Goal: Communication & Community: Answer question/provide support

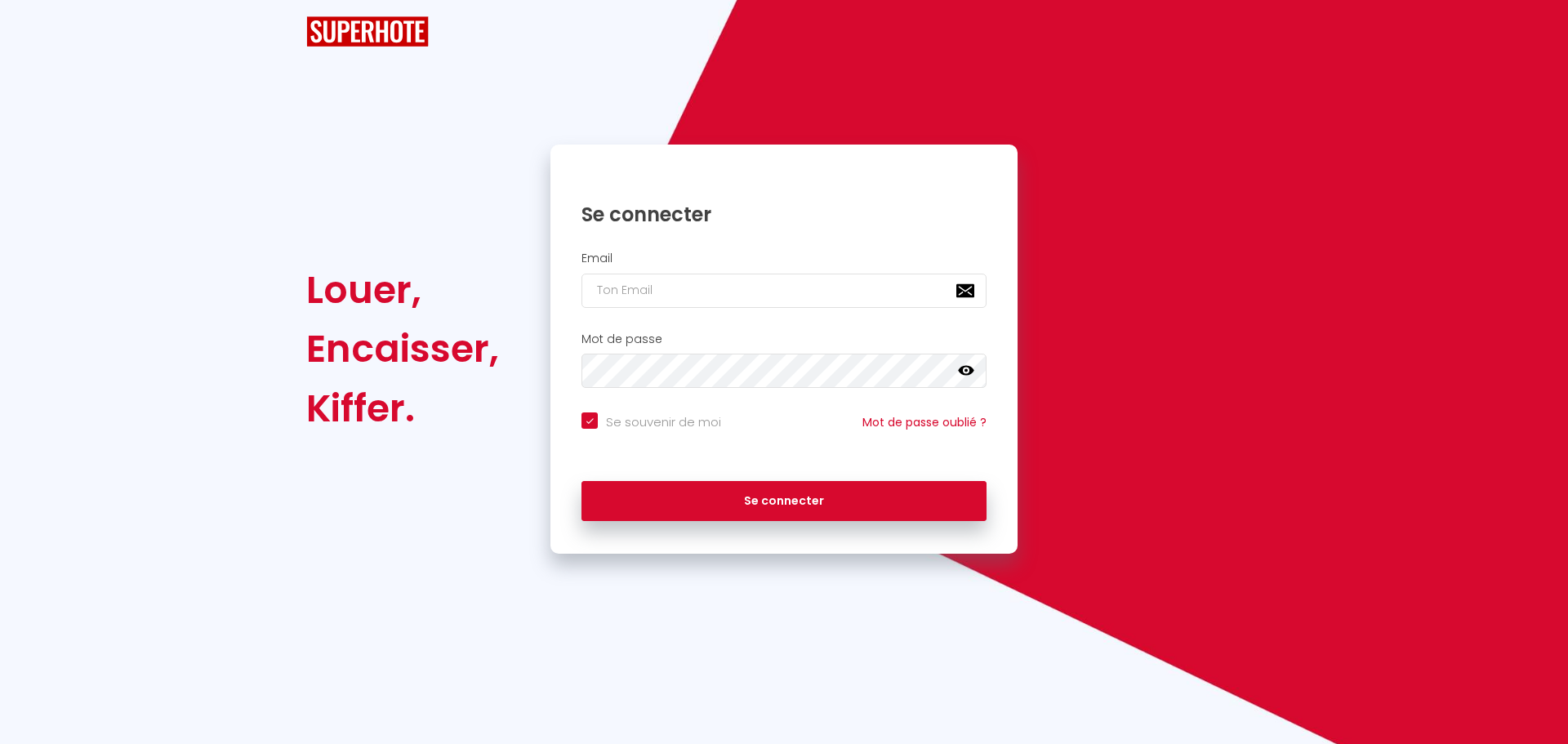
checkbox input "true"
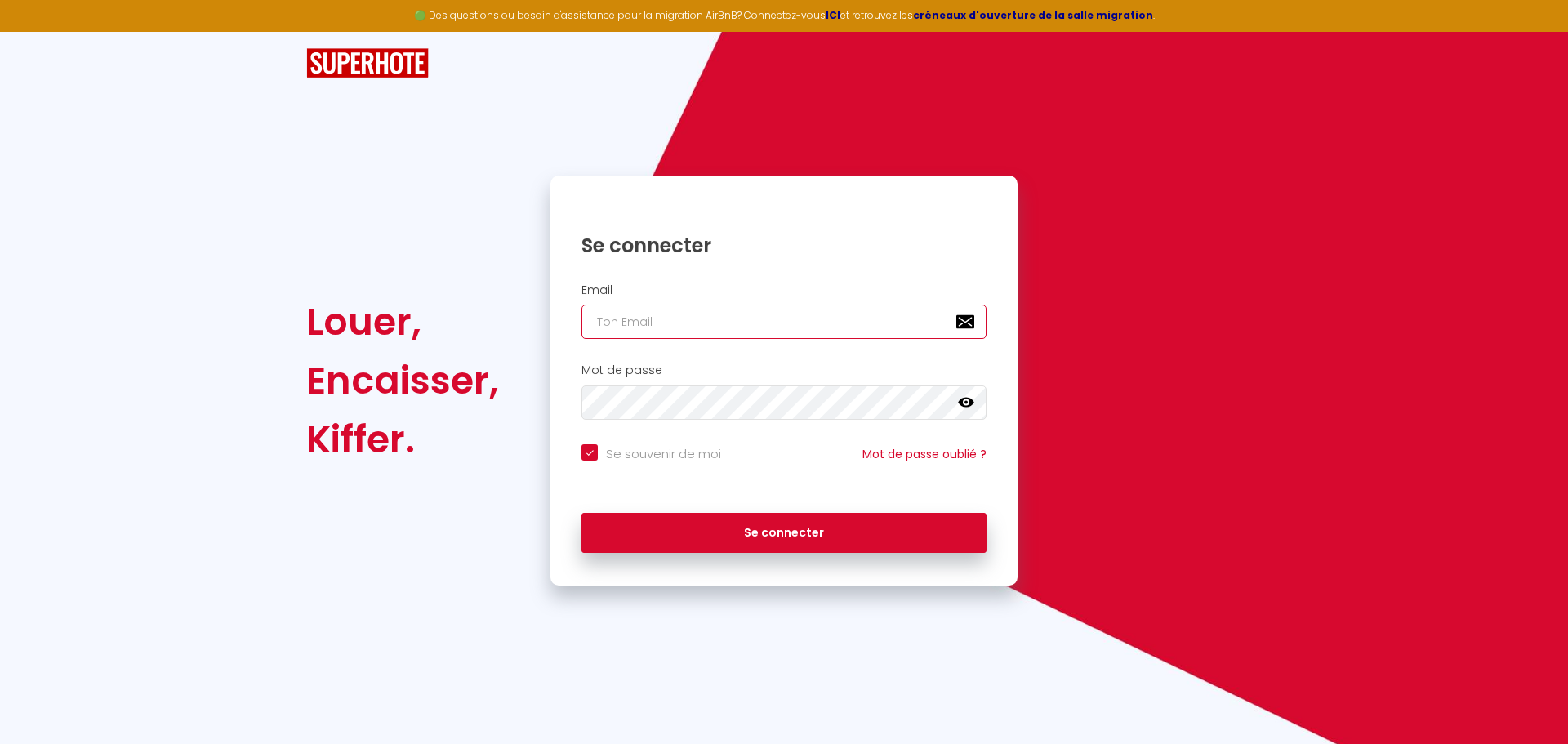
click at [708, 337] on input "email" at bounding box center [784, 322] width 405 height 34
type input "e"
checkbox input "true"
type input "eq"
checkbox input "true"
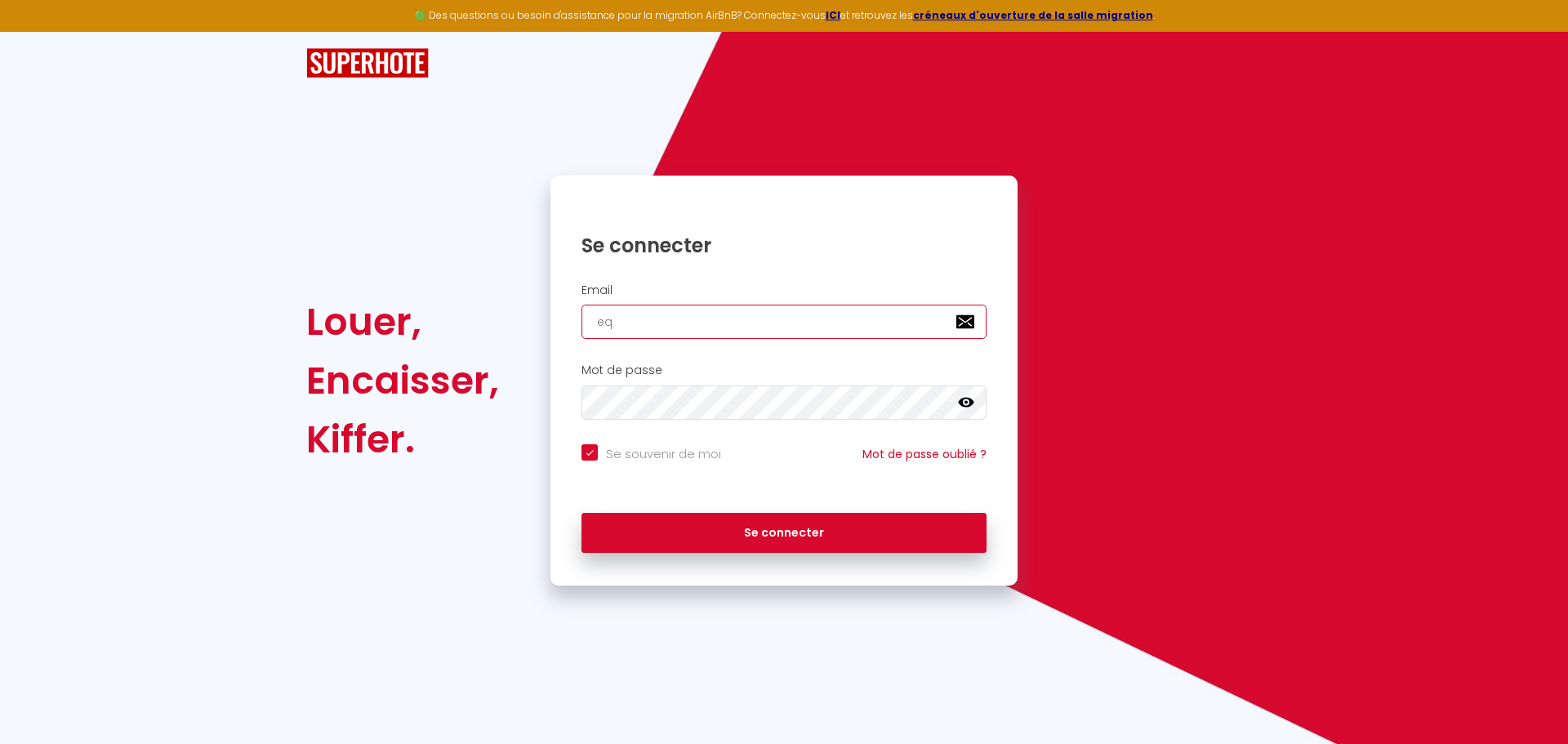
type input "equ"
checkbox input "true"
type input "equi"
checkbox input "true"
type input "equip"
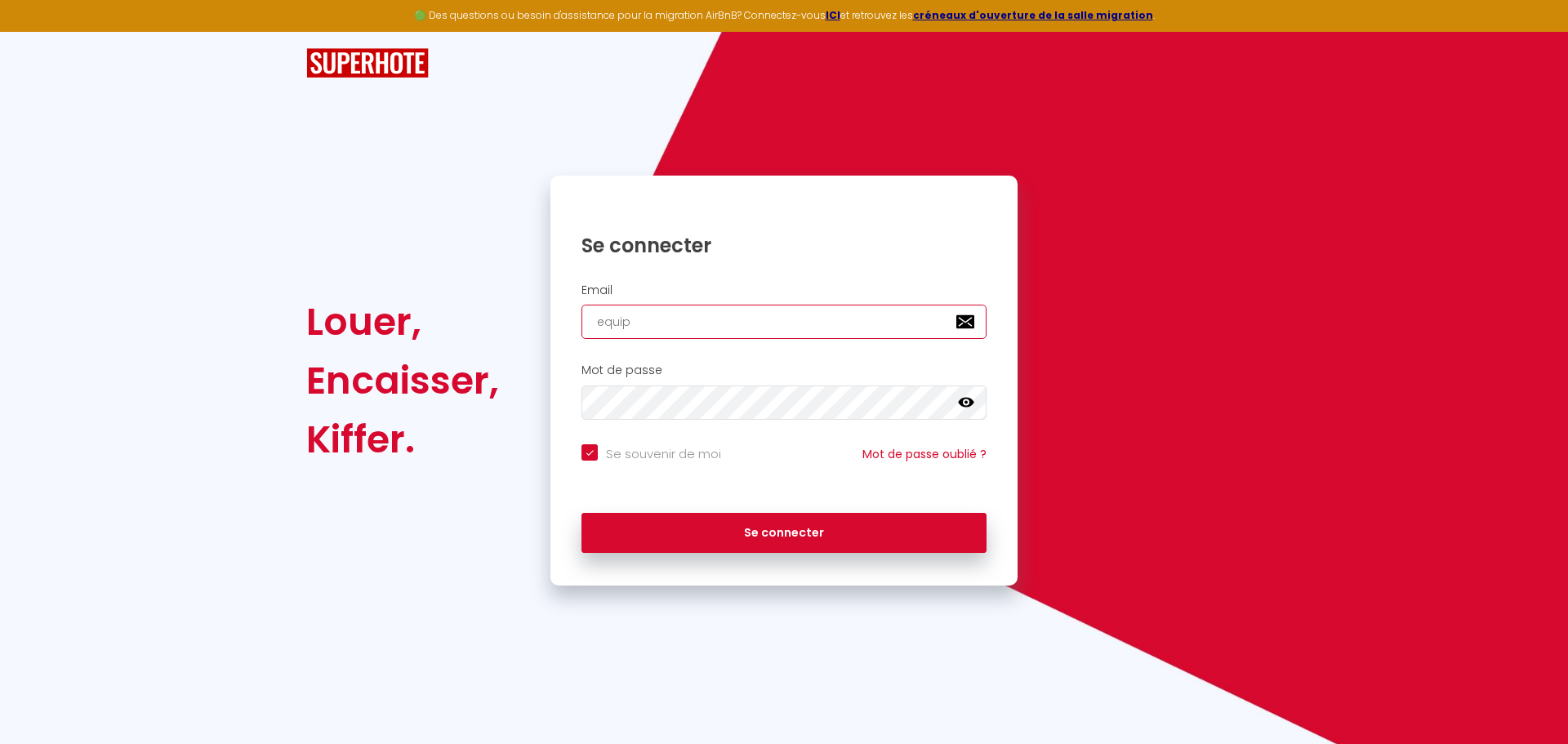
checkbox input "true"
type input "equipe"
checkbox input "true"
type input "equipe@"
checkbox input "true"
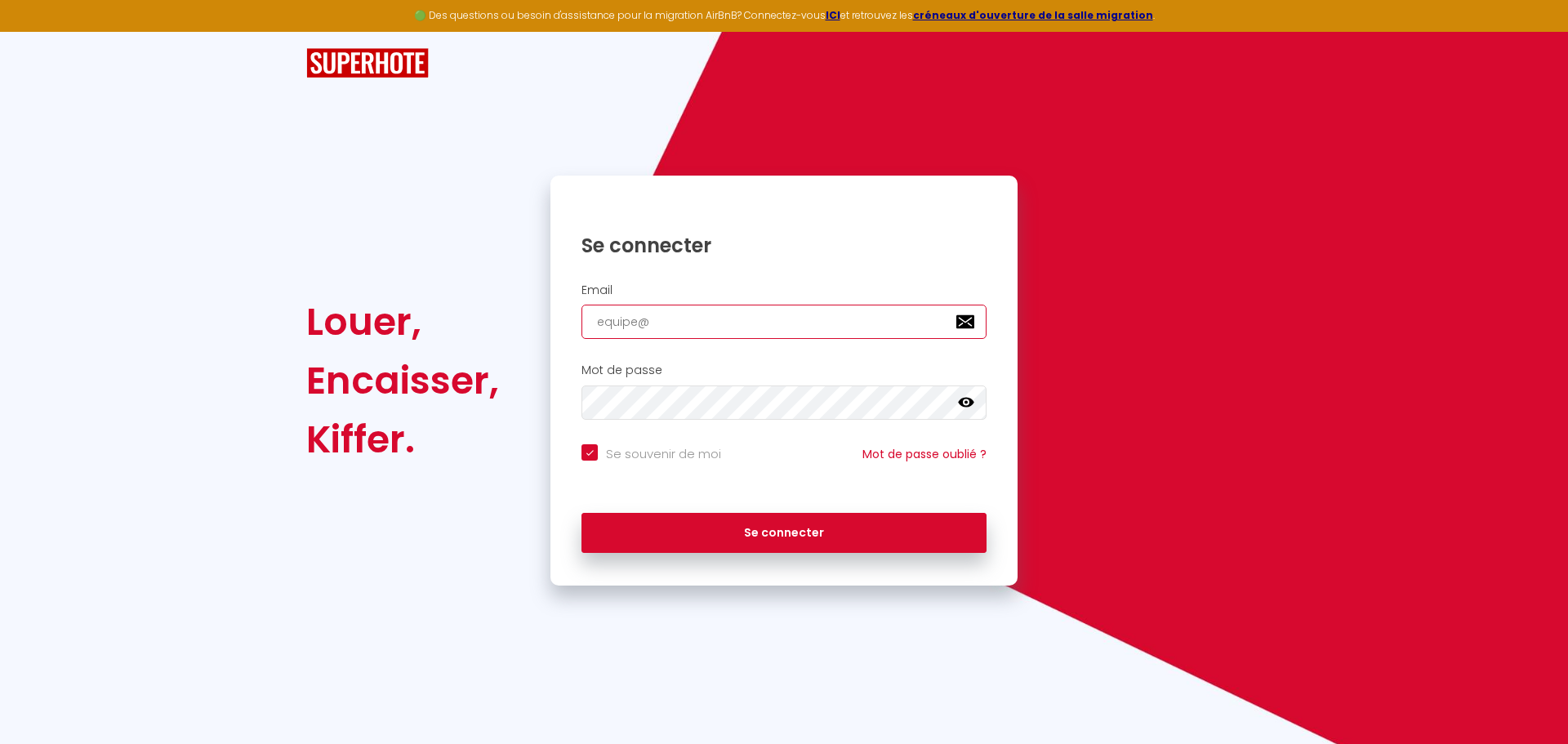
type input "equipe@l"
checkbox input "true"
type input "equipe@la"
checkbox input "true"
type input "equipe@lac"
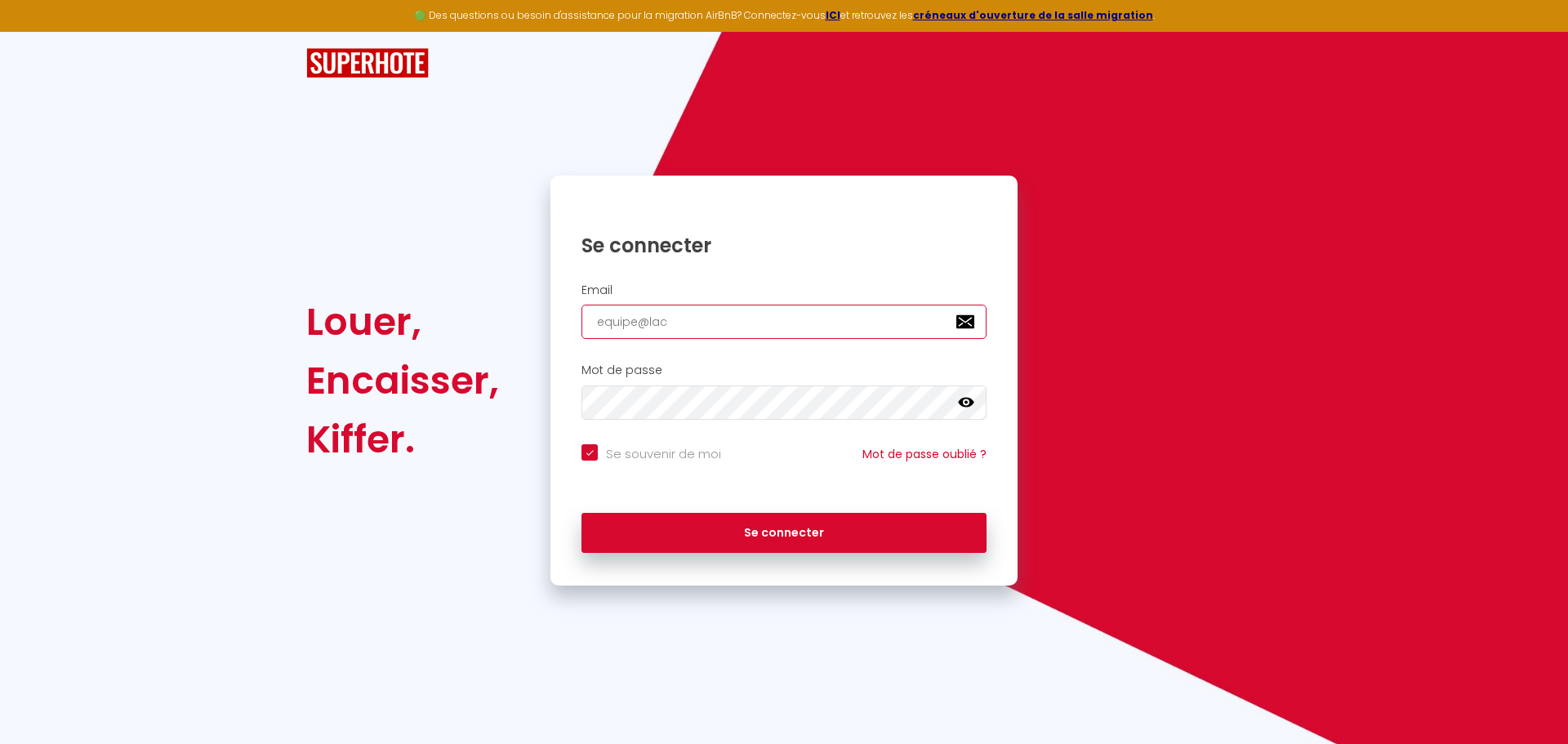
checkbox input "true"
type input "equipe@laco"
checkbox input "true"
type input "equipe@lacon"
checkbox input "true"
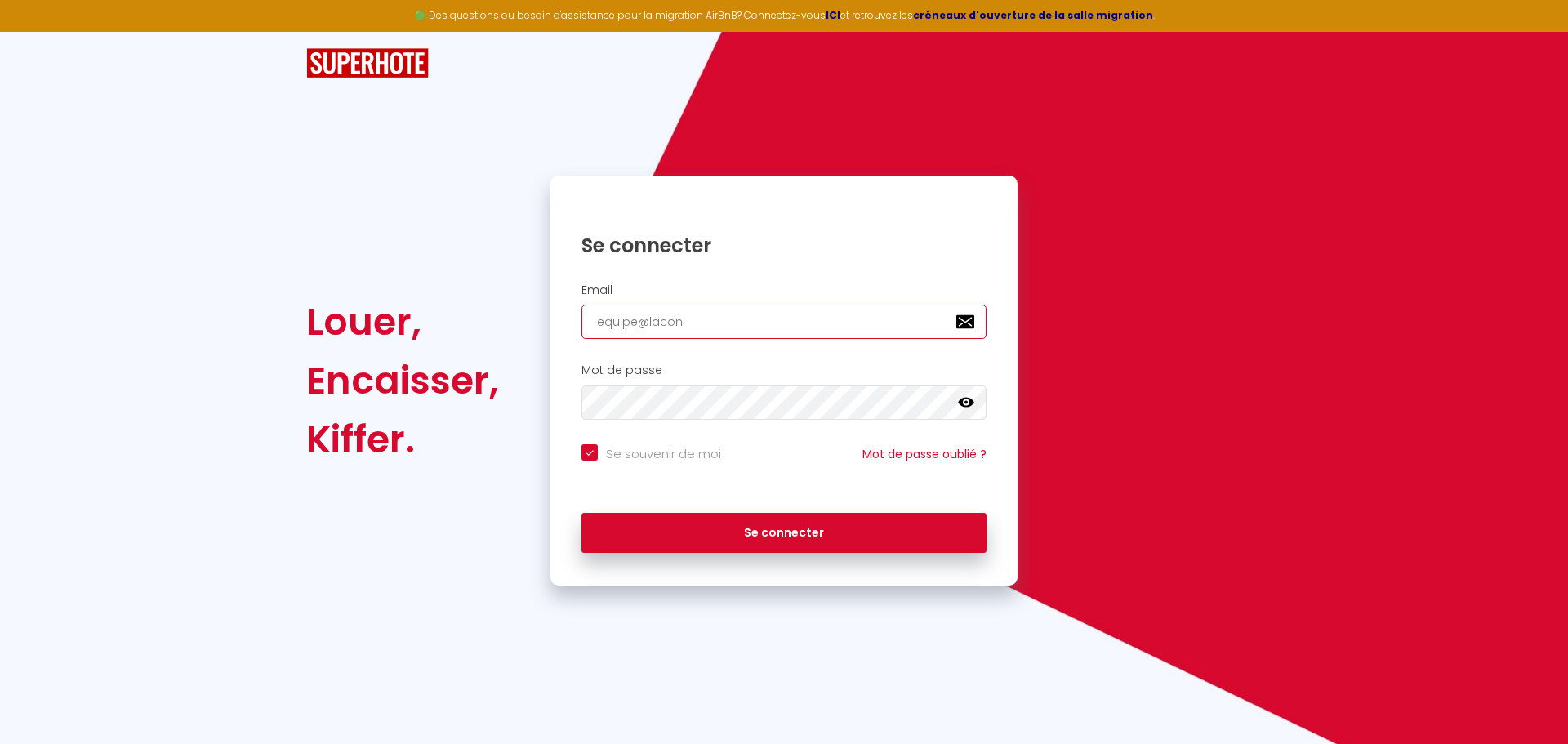
type input "equipe@laconc"
checkbox input "true"
type input "equipe@laconci"
checkbox input "true"
type input "equipe@laconcie"
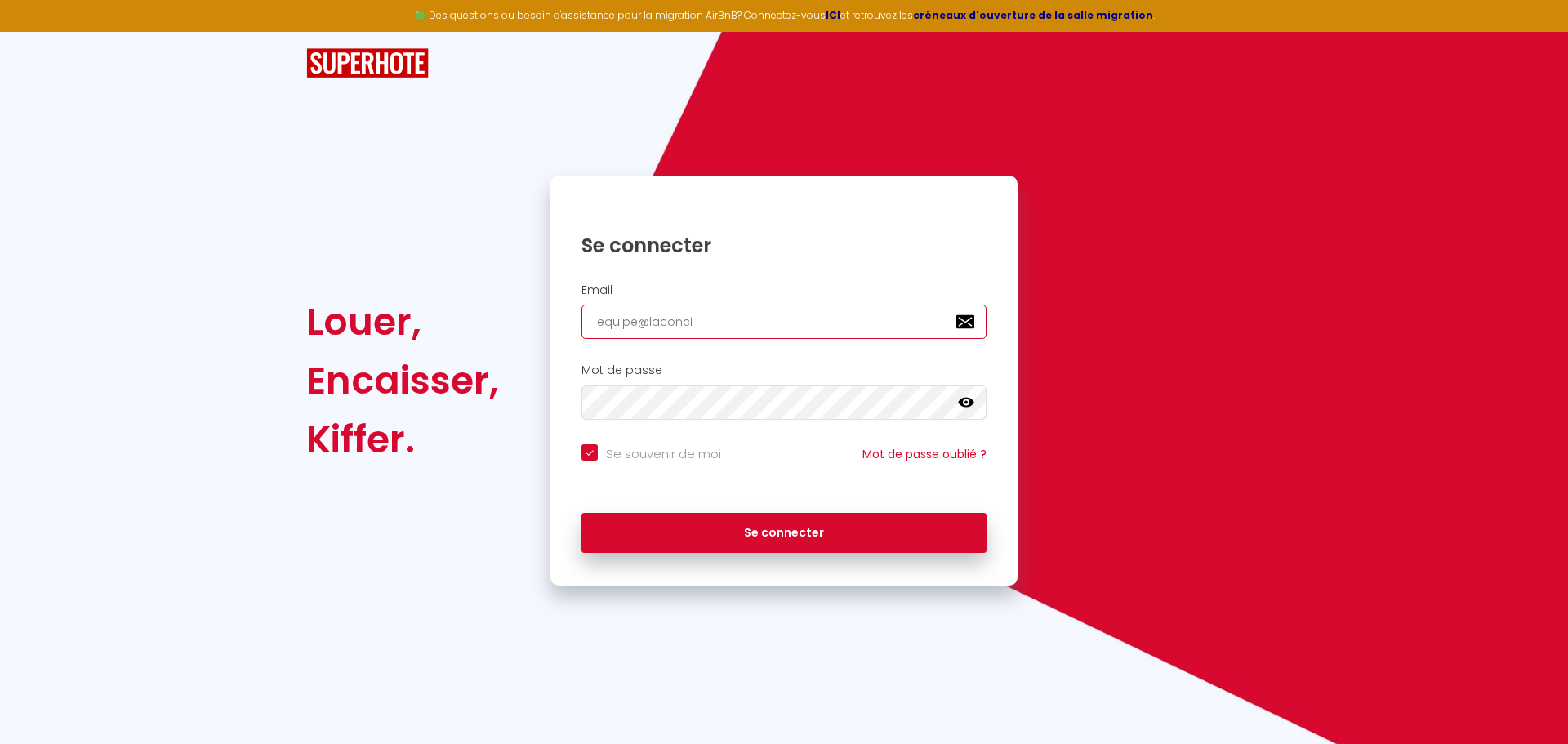
checkbox input "true"
type input "equipe@laconcier"
checkbox input "true"
type input "equipe@laconcierg"
checkbox input "true"
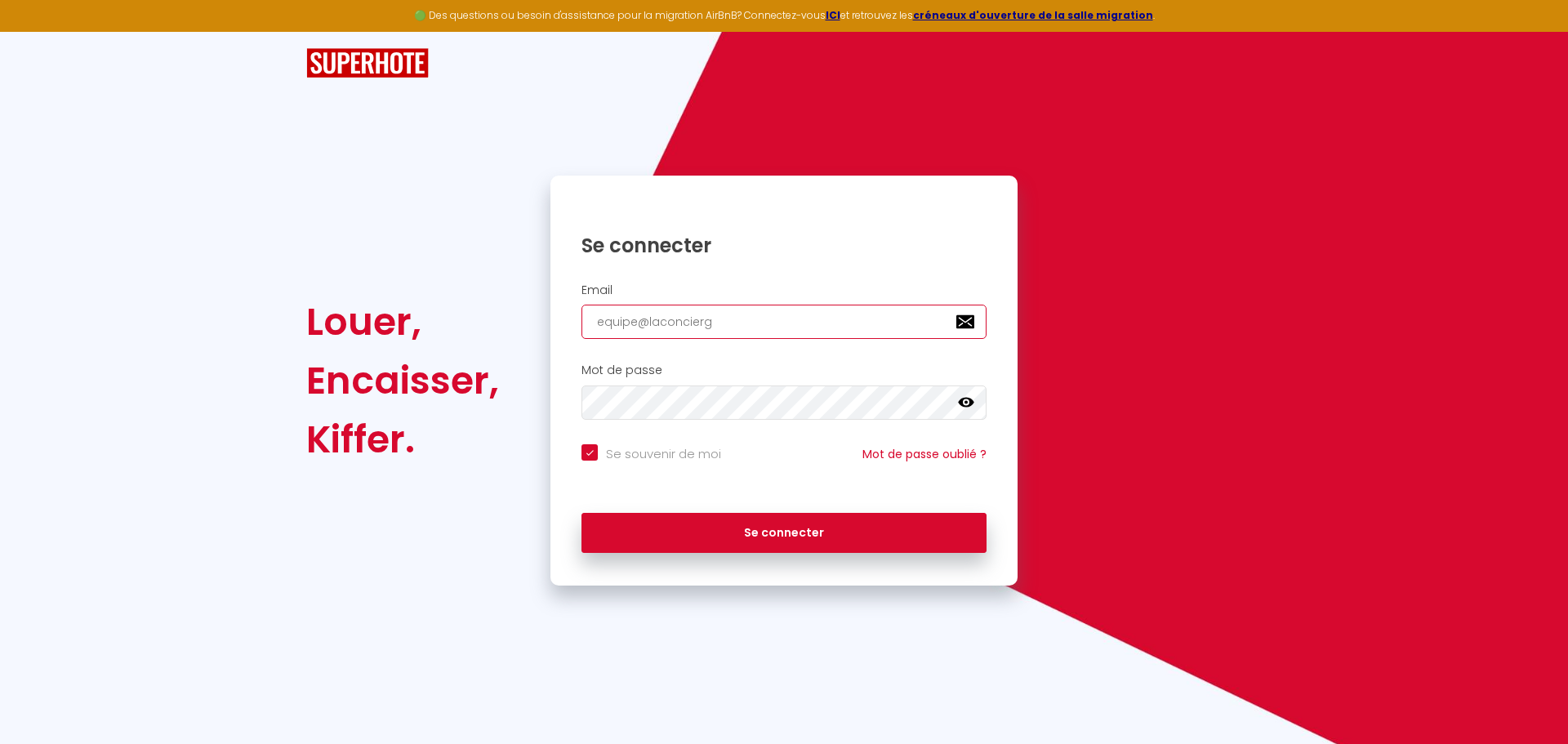
type input "equipe@laconcierge"
checkbox input "true"
type input "equipe@laconcierger"
checkbox input "true"
type input "equipe@laconciergeri"
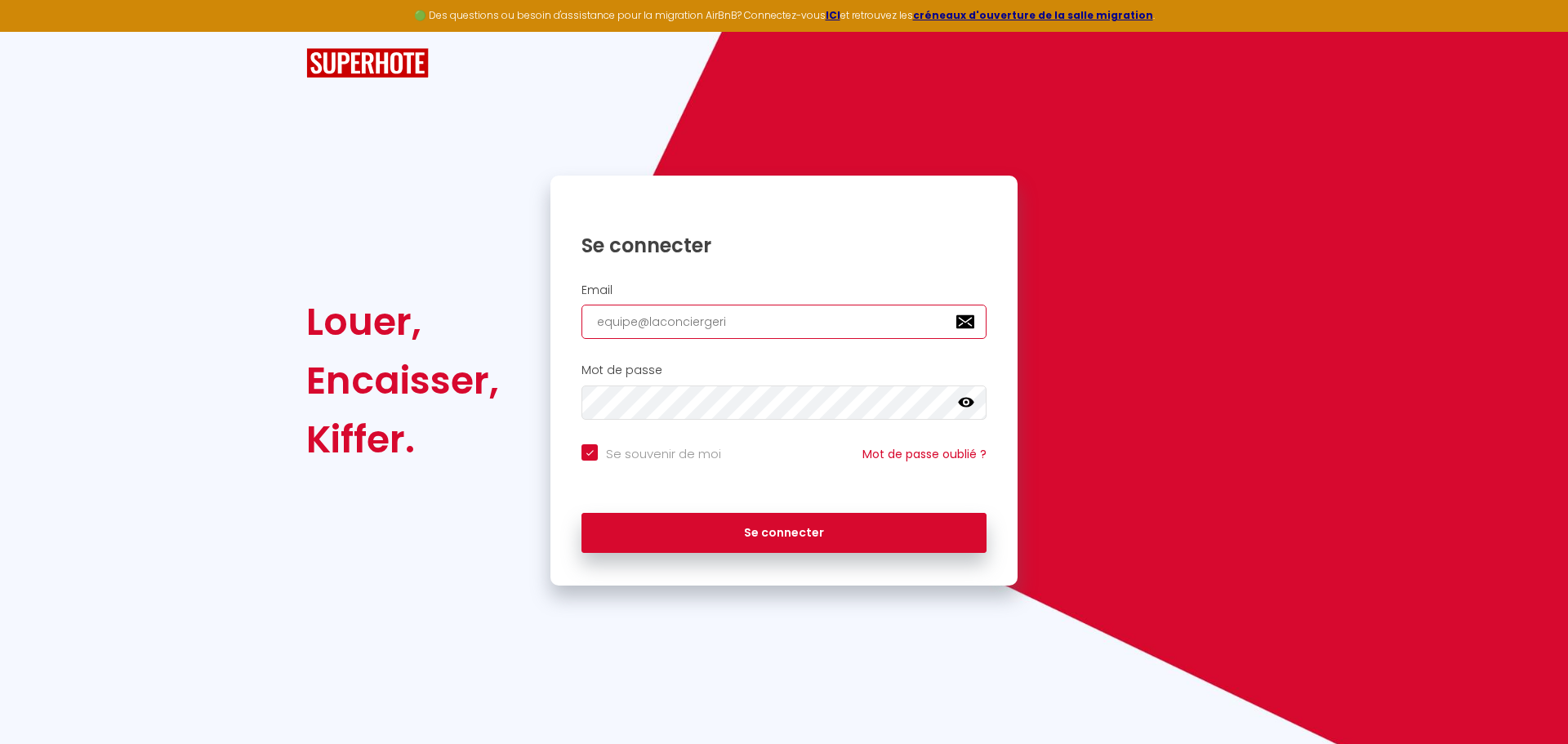
checkbox input "true"
type input "equipe@laconciergerie"
checkbox input "true"
type input "equipe@laconciergeried"
checkbox input "true"
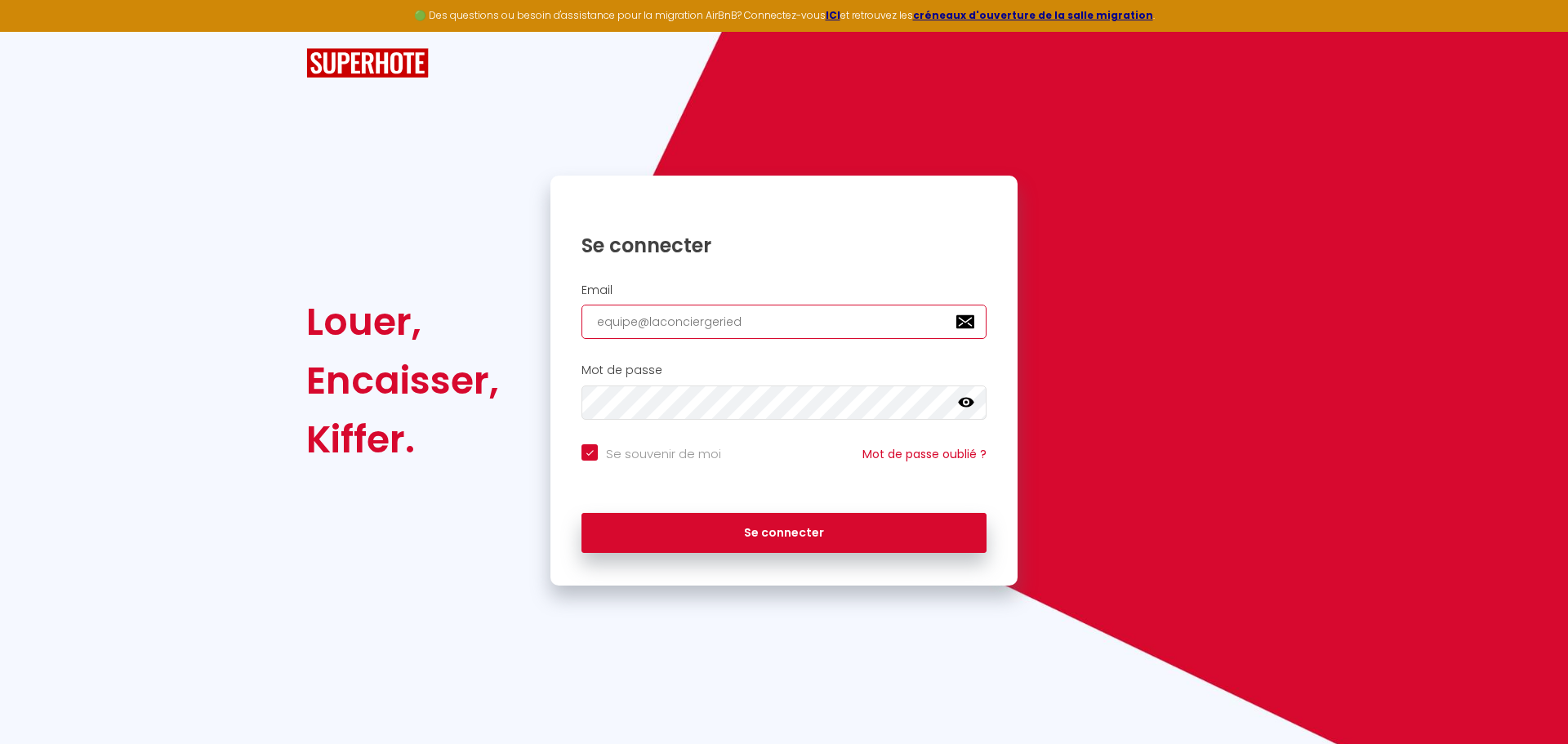
type input "equipe@laconciergeriedu"
checkbox input "true"
type input "equipe@laconciergeriedug"
checkbox input "true"
type input "equipe@laconciergeriedugo"
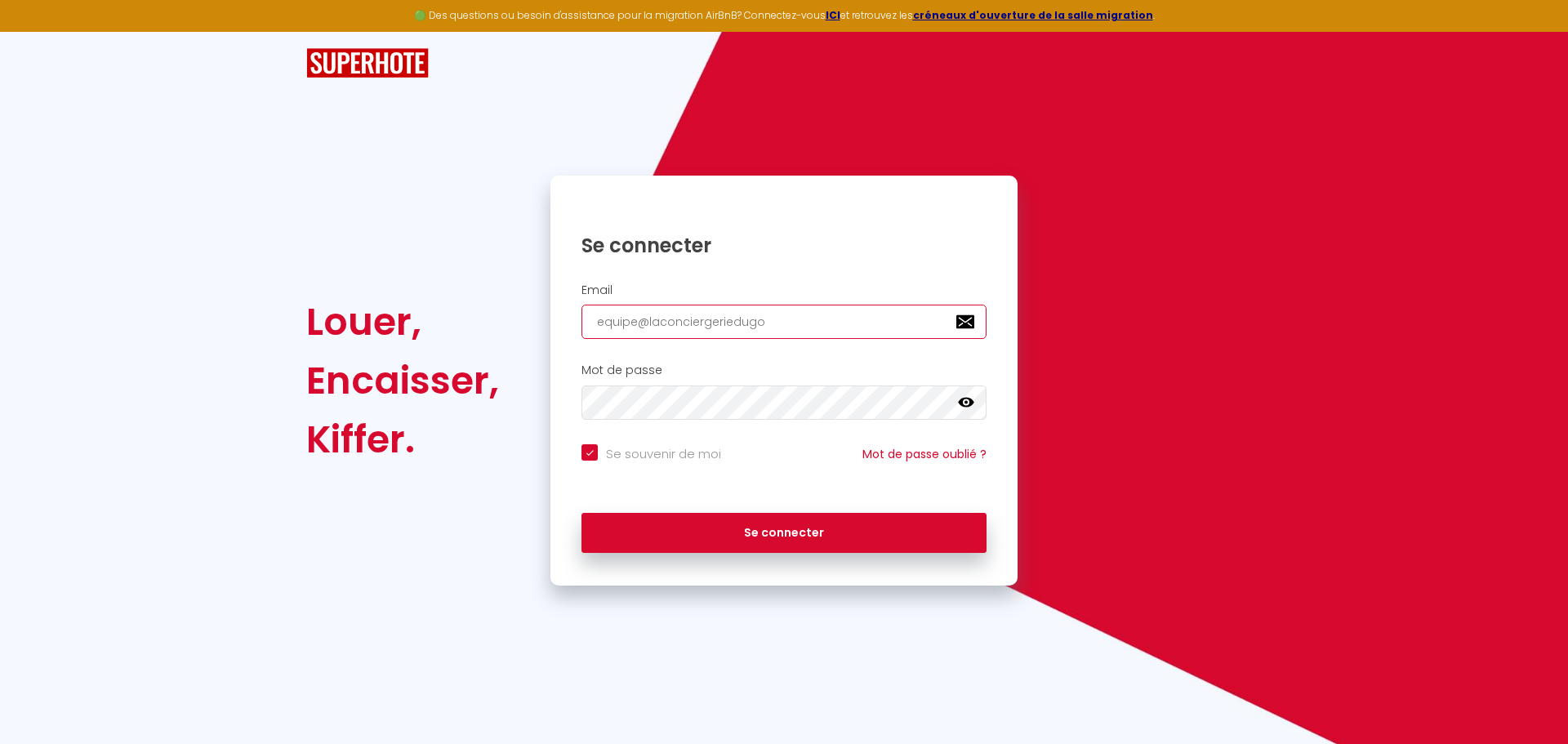
checkbox input "true"
type input "equipe@laconciergeriedugol"
checkbox input "true"
type input "equipe@laconciergeriedugolf"
checkbox input "true"
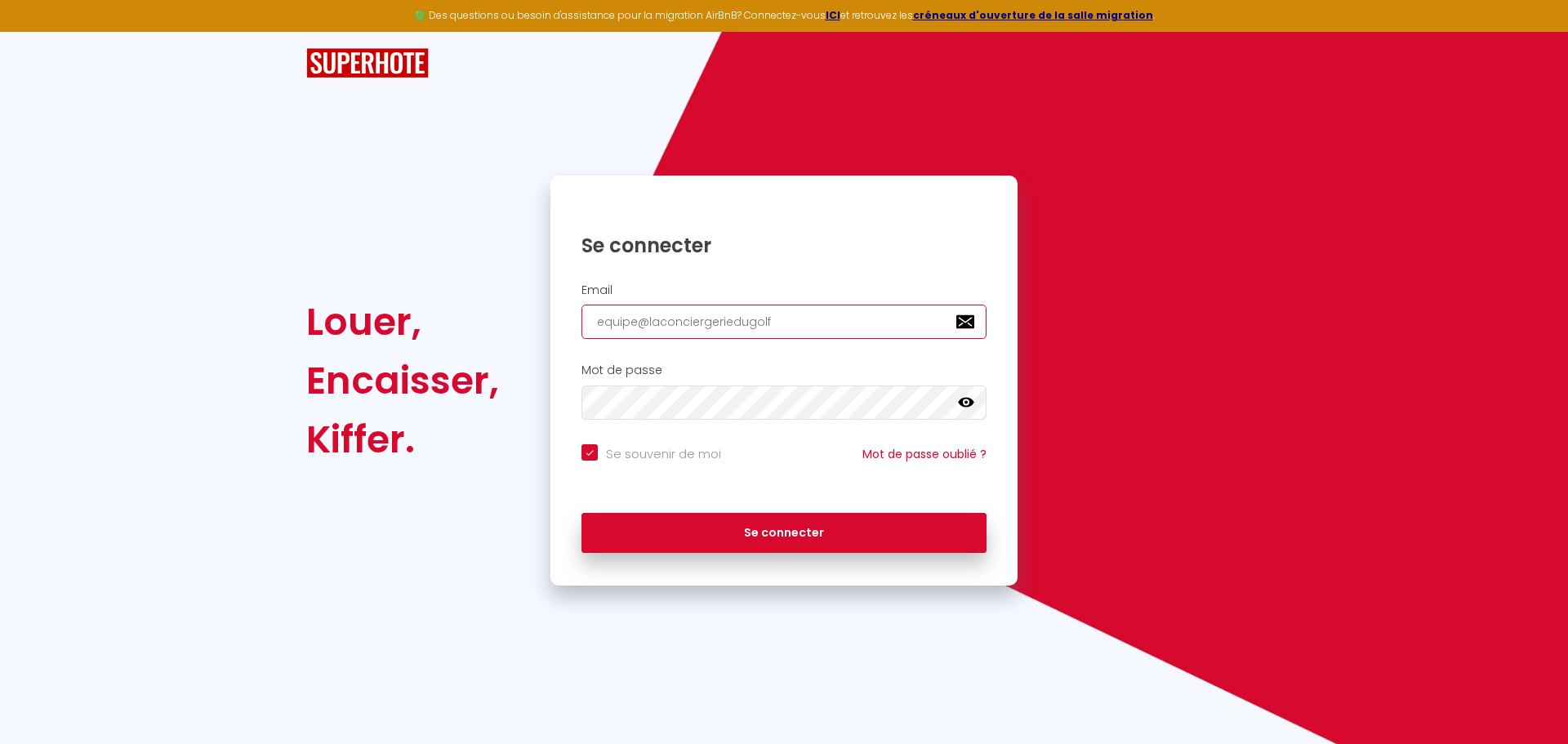
type input "equipe@laconciergeriedugolfe"
checkbox input "true"
type input "equipe@laconciergeriedugolfe."
checkbox input "true"
type input "equipe@laconciergeriedugolfe.f"
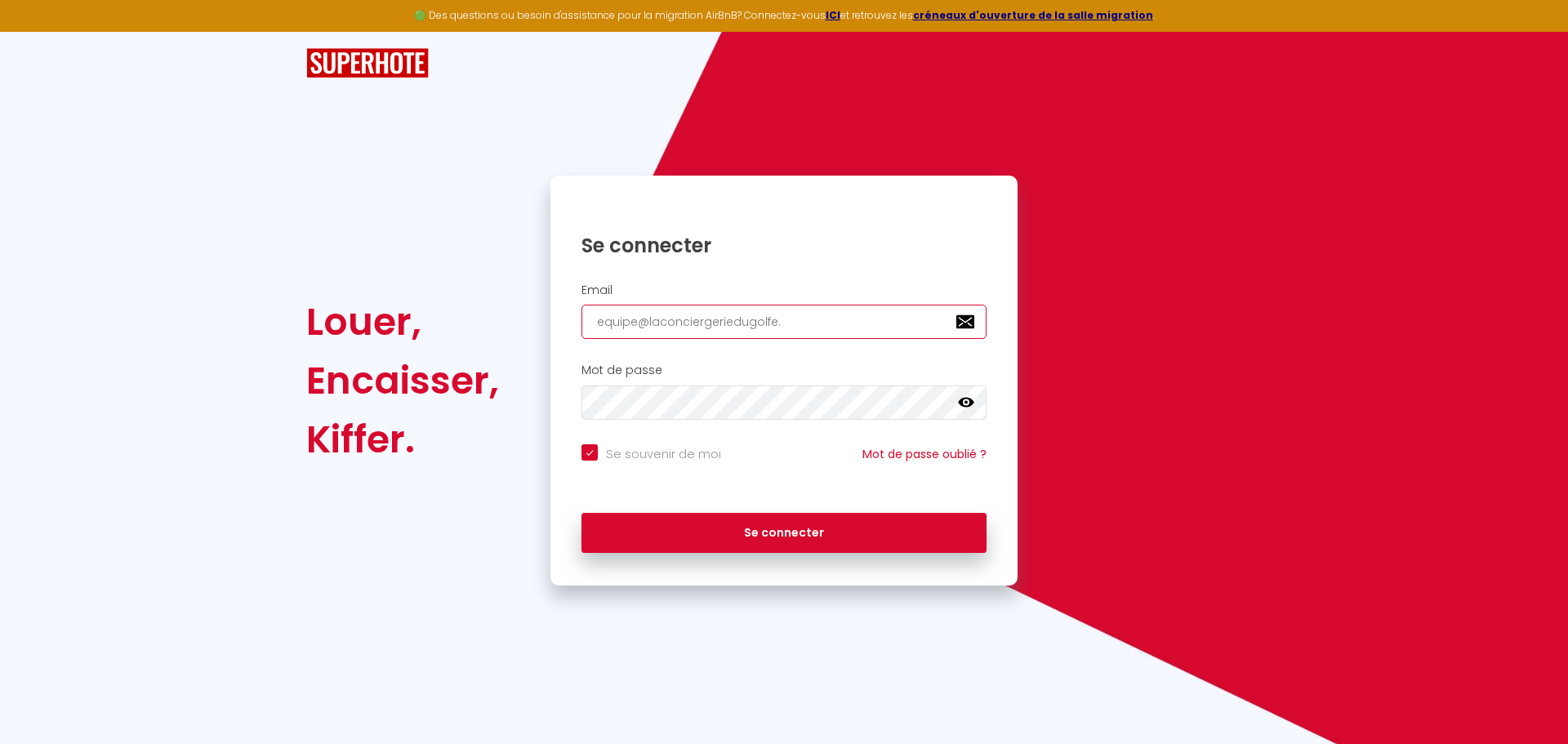
checkbox input "true"
type input "[EMAIL_ADDRESS][DOMAIN_NAME]"
checkbox input "true"
type input "[EMAIL_ADDRESS][DOMAIN_NAME]"
click at [582, 513] on button "Se connecter" at bounding box center [784, 533] width 405 height 41
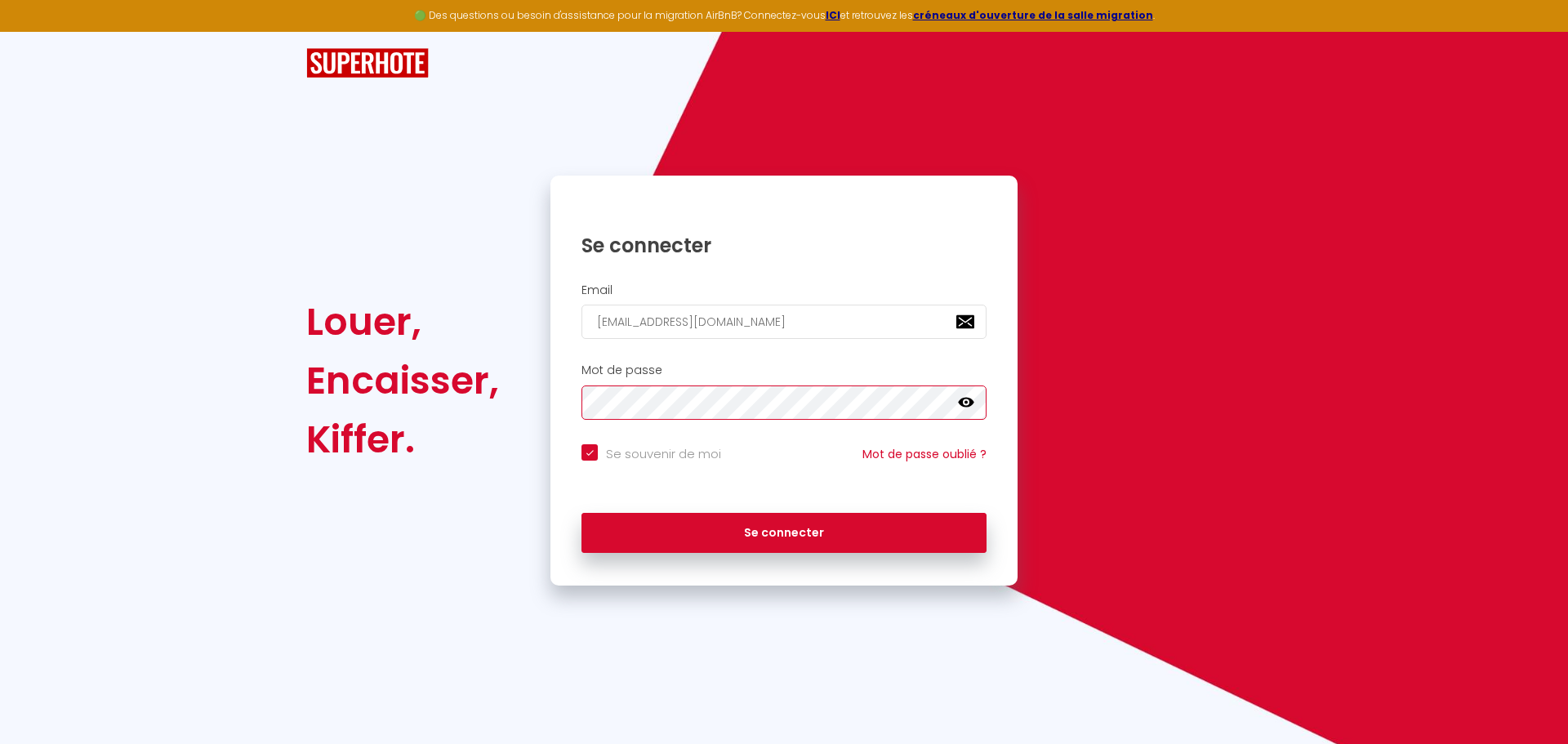
checkbox input "true"
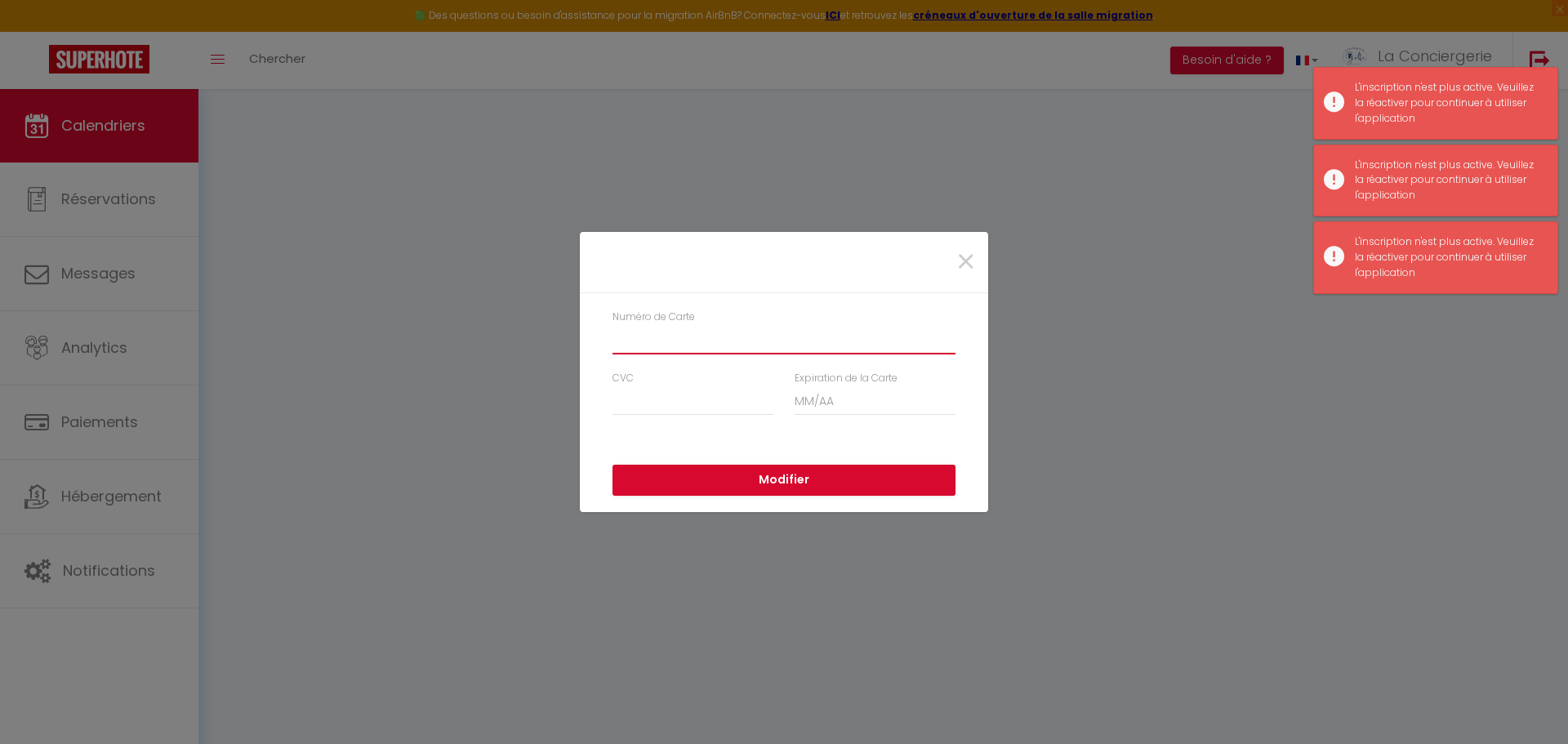
click at [694, 353] on input "Numéro de Carte" at bounding box center [784, 340] width 344 height 29
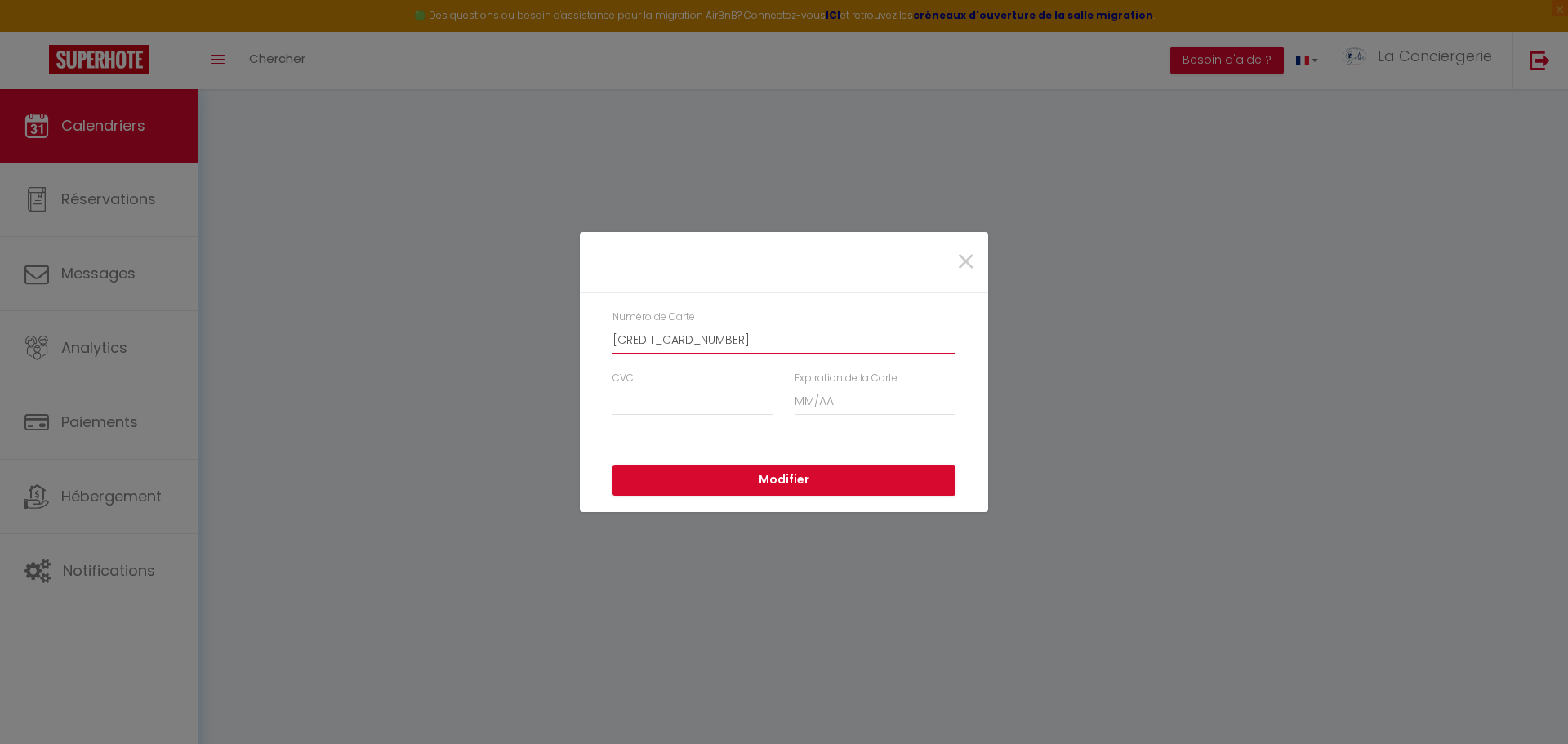
type input "5137786015756009"
click at [675, 413] on input "CVC" at bounding box center [693, 400] width 161 height 29
type input "262"
click at [802, 408] on input "Expiration de la Carte" at bounding box center [875, 400] width 161 height 29
type input "06 / 28"
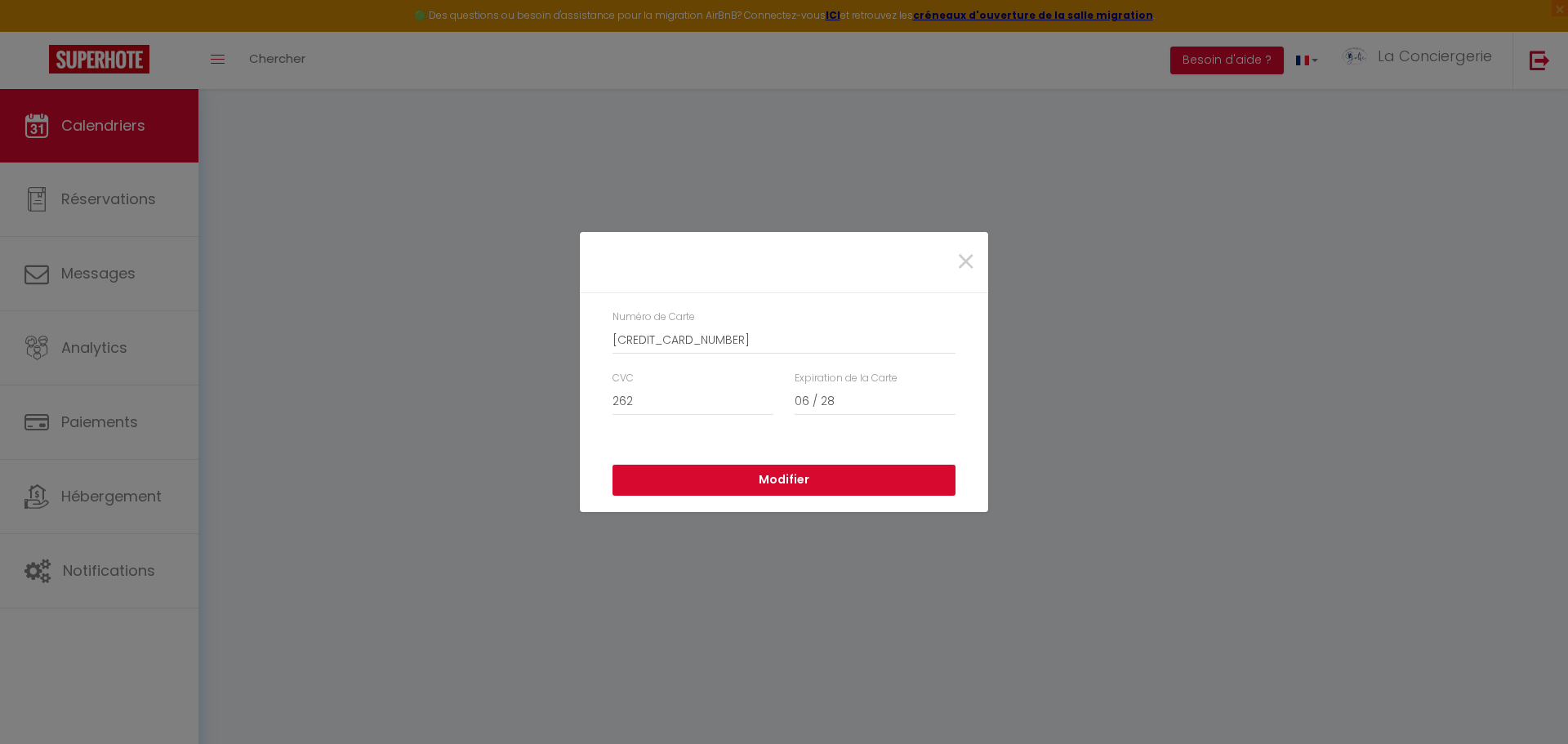
click at [787, 473] on button "Modifier" at bounding box center [784, 480] width 344 height 31
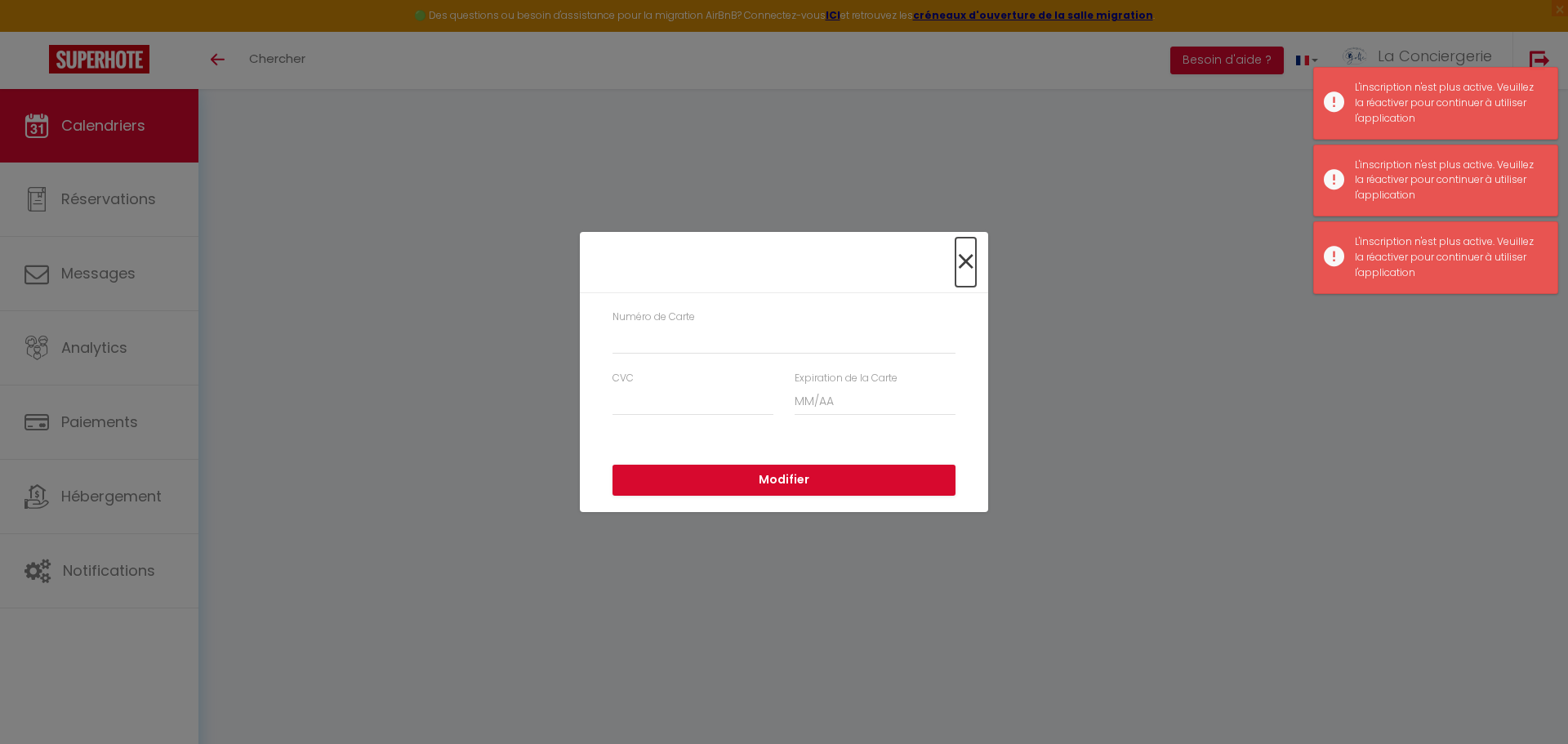
click at [966, 267] on span "×" at bounding box center [966, 262] width 21 height 49
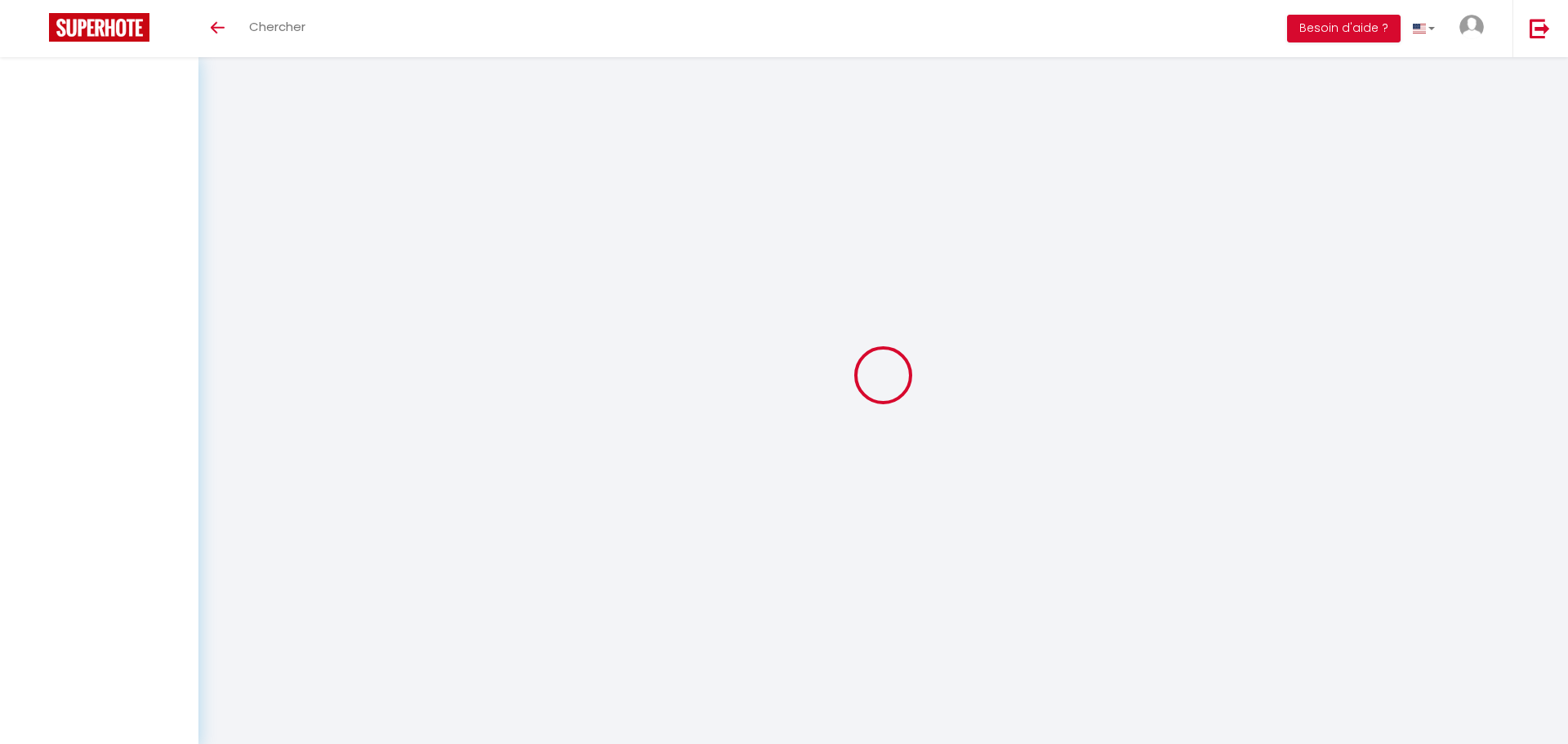
select select
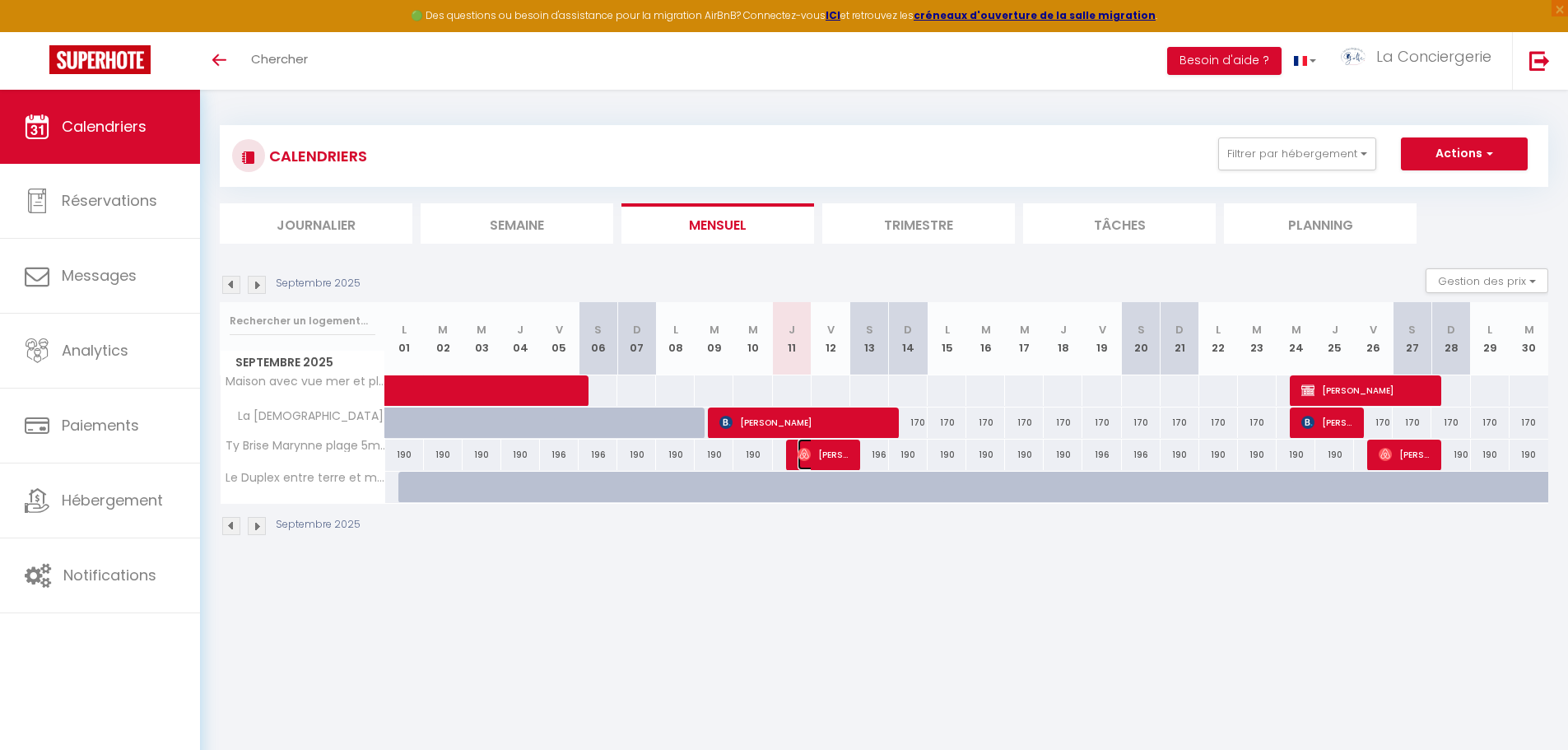
click at [840, 456] on span "Frederic Terrasson" at bounding box center [823, 454] width 52 height 31
select select "OK"
select select "0"
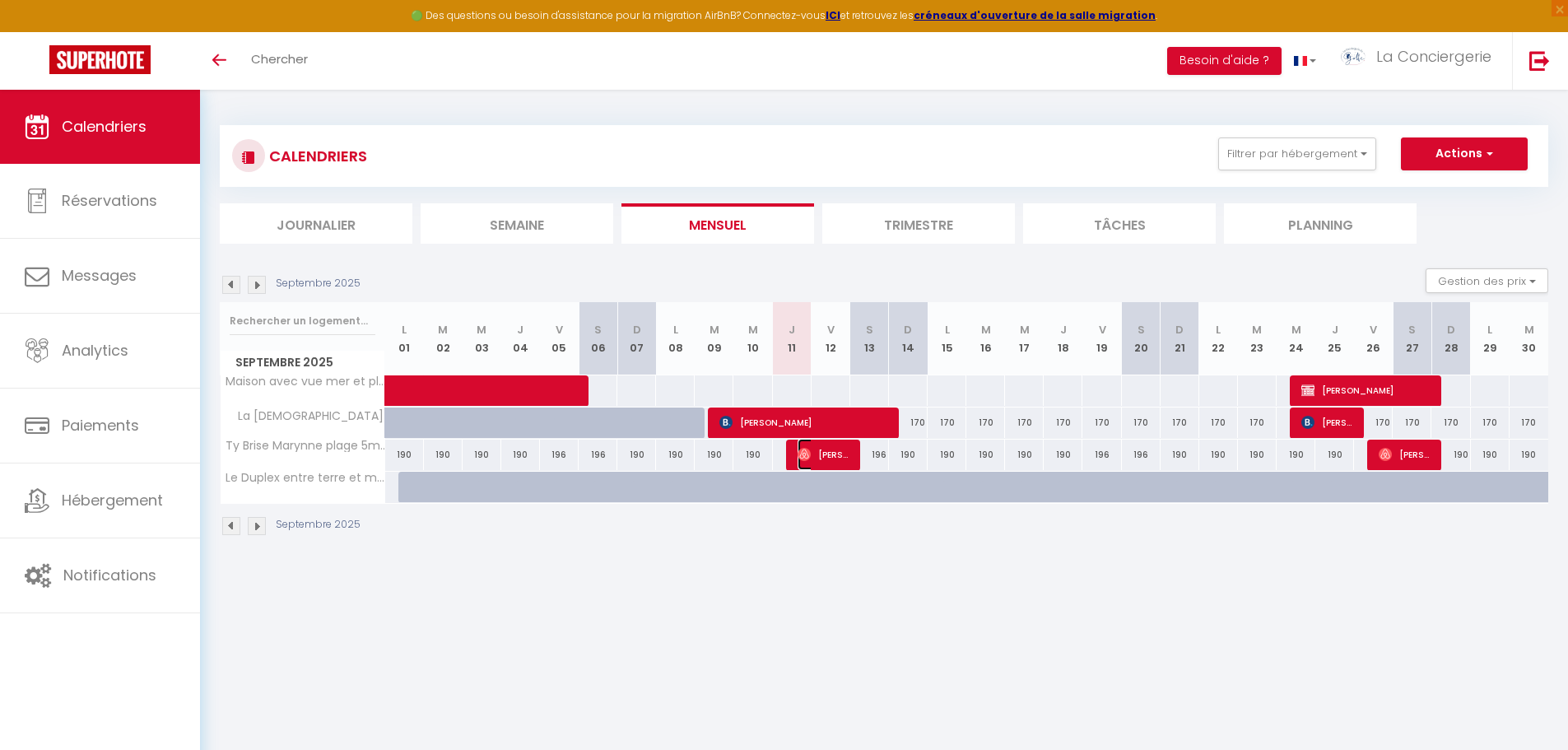
select select "1"
select select
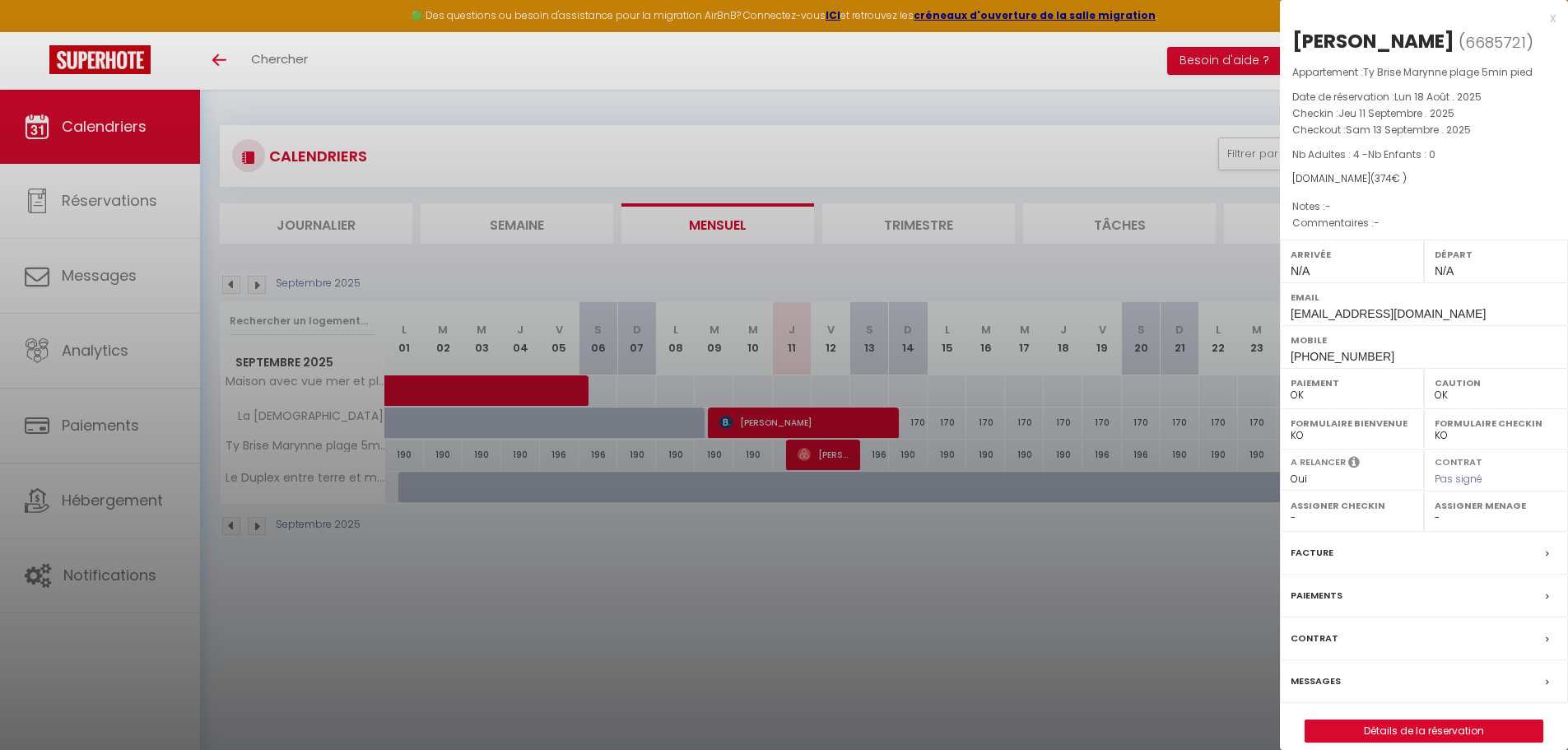
click at [1343, 683] on div "Messages" at bounding box center [1424, 681] width 288 height 43
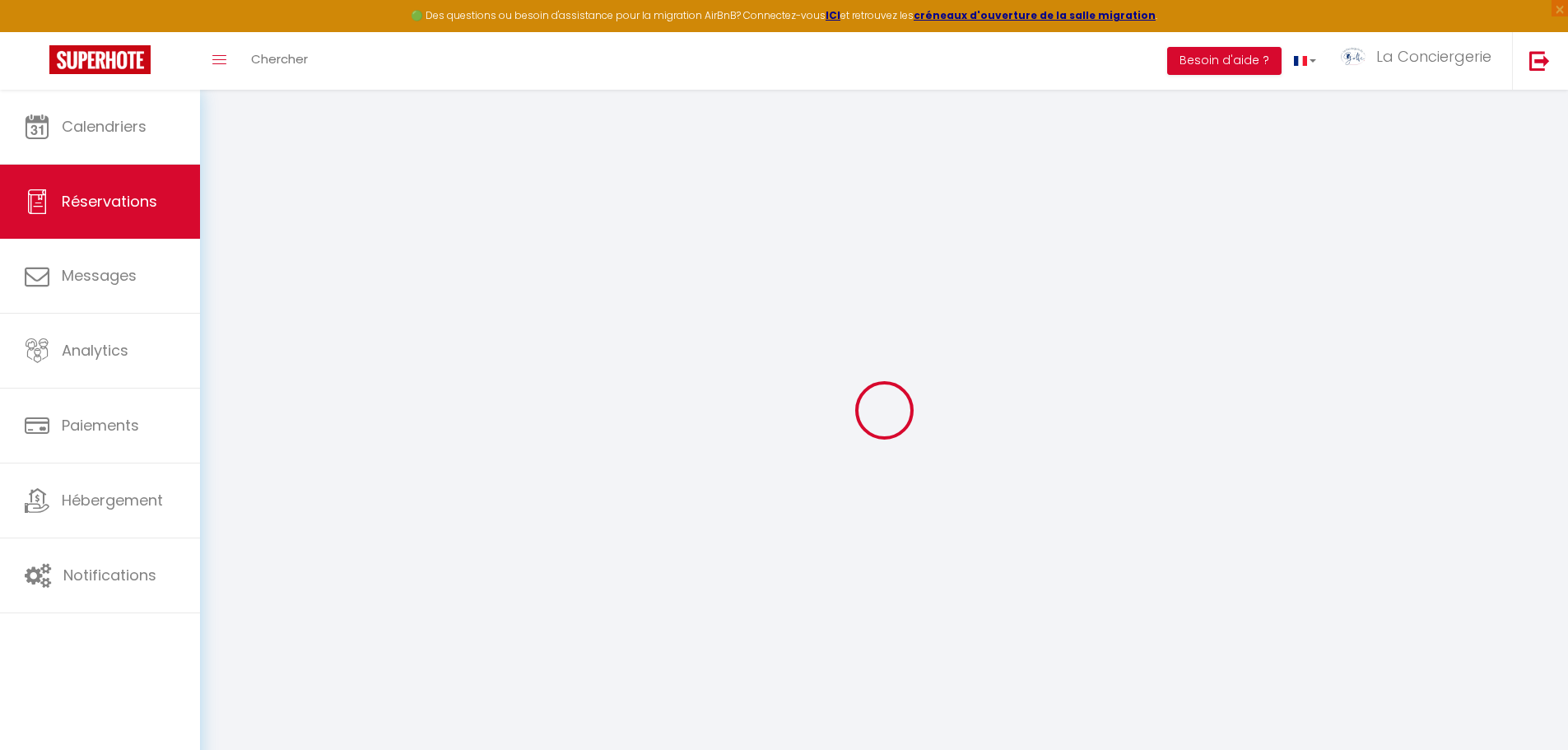
select select
checkbox input "false"
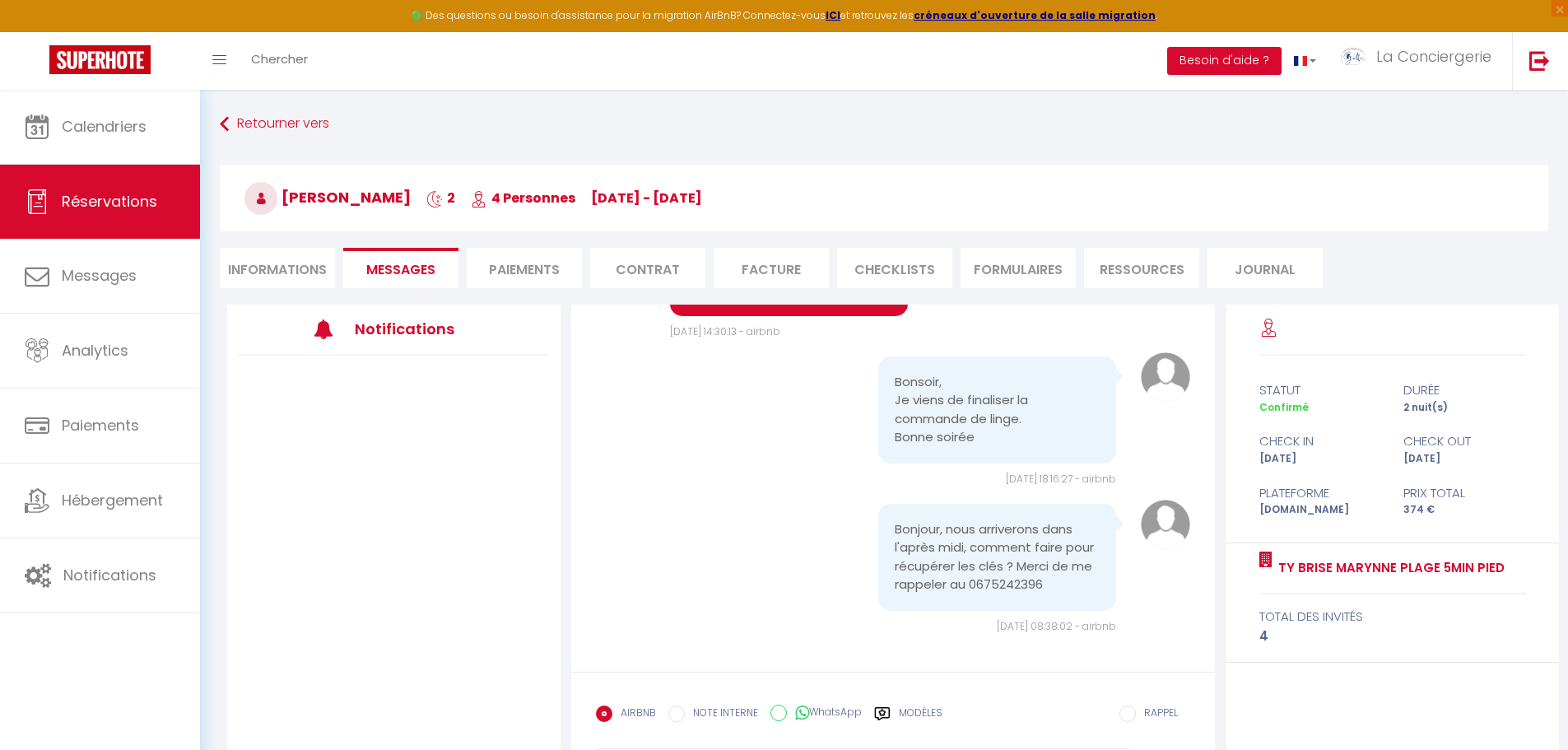
scroll to position [90, 0]
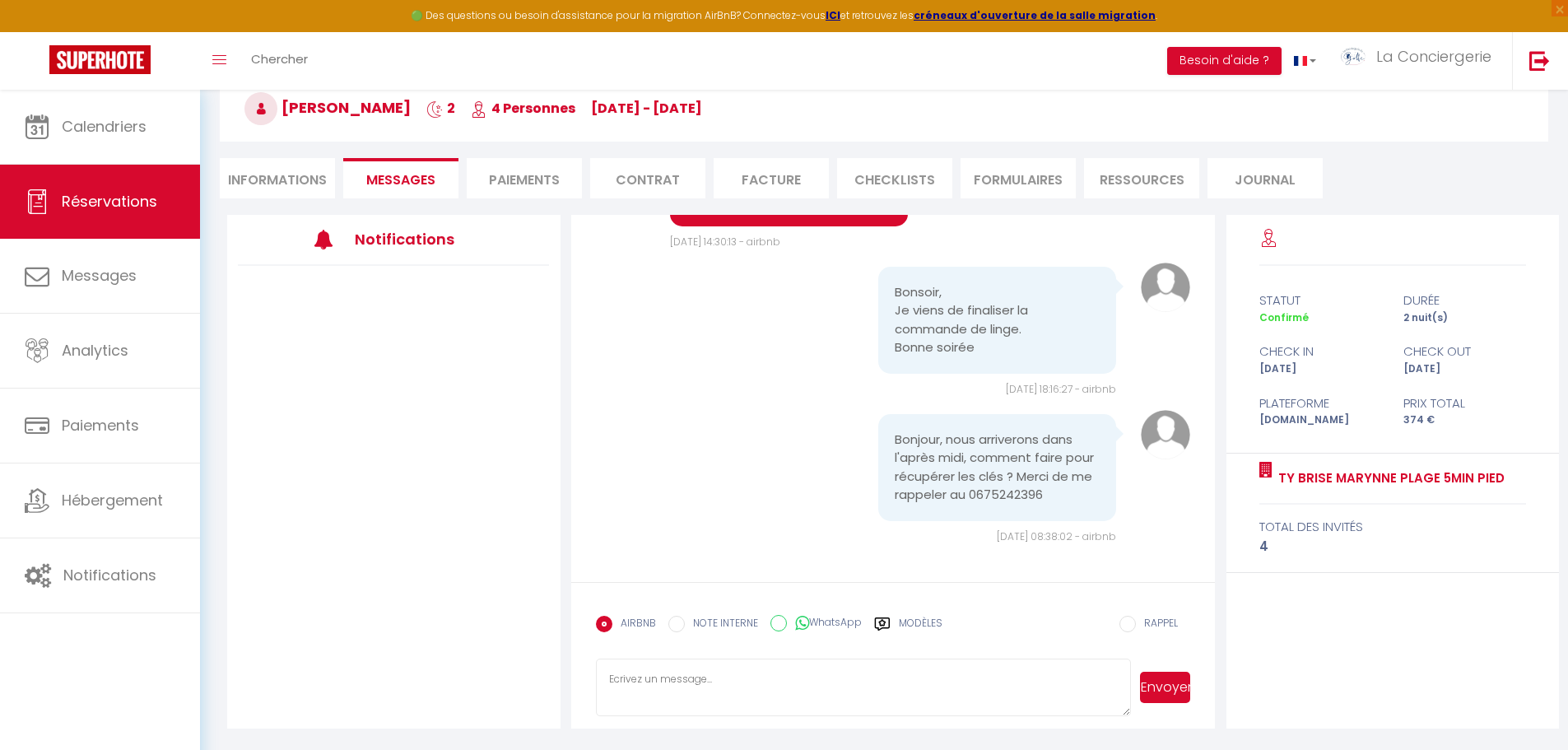
click at [750, 686] on textarea at bounding box center [864, 688] width 536 height 57
paste textarea "Bonjour Frederic Terrasson, Nous vous confirmons votre réservation pour le loge…"
drag, startPoint x: 738, startPoint y: 679, endPoint x: 688, endPoint y: 681, distance: 50.0
click at [688, 681] on textarea "Bonjour Frederic Terrasson, Nous vous confirmons votre réservation pour le loge…" at bounding box center [864, 688] width 536 height 57
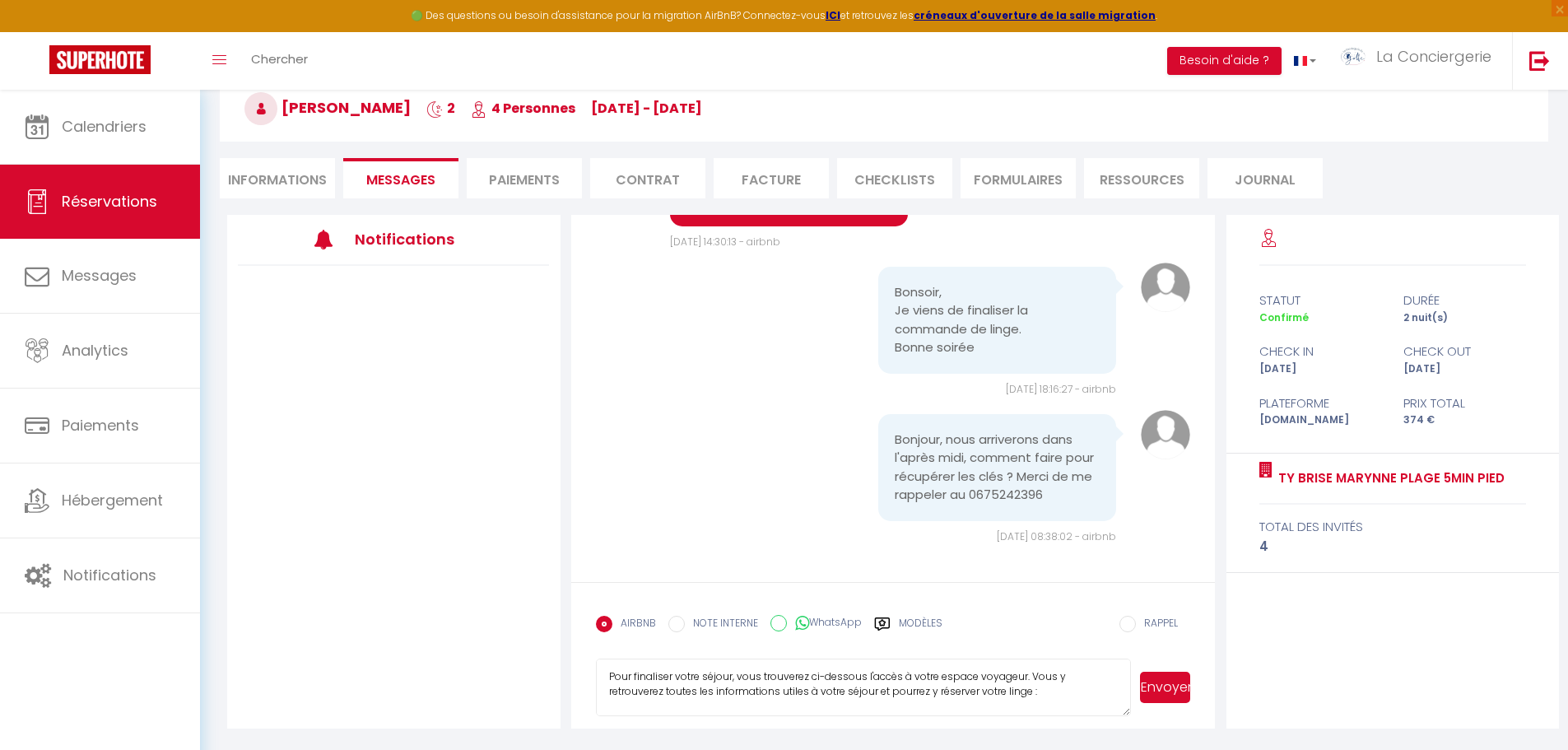
scroll to position [139, 0]
drag, startPoint x: 1084, startPoint y: 705, endPoint x: 755, endPoint y: 683, distance: 329.7
click at [755, 683] on textarea "Bonjour Frederic, Nous vous confirmons votre réservation pour le logement Ty Br…" at bounding box center [864, 688] width 536 height 57
drag, startPoint x: 609, startPoint y: 708, endPoint x: 1086, endPoint y: 691, distance: 477.3
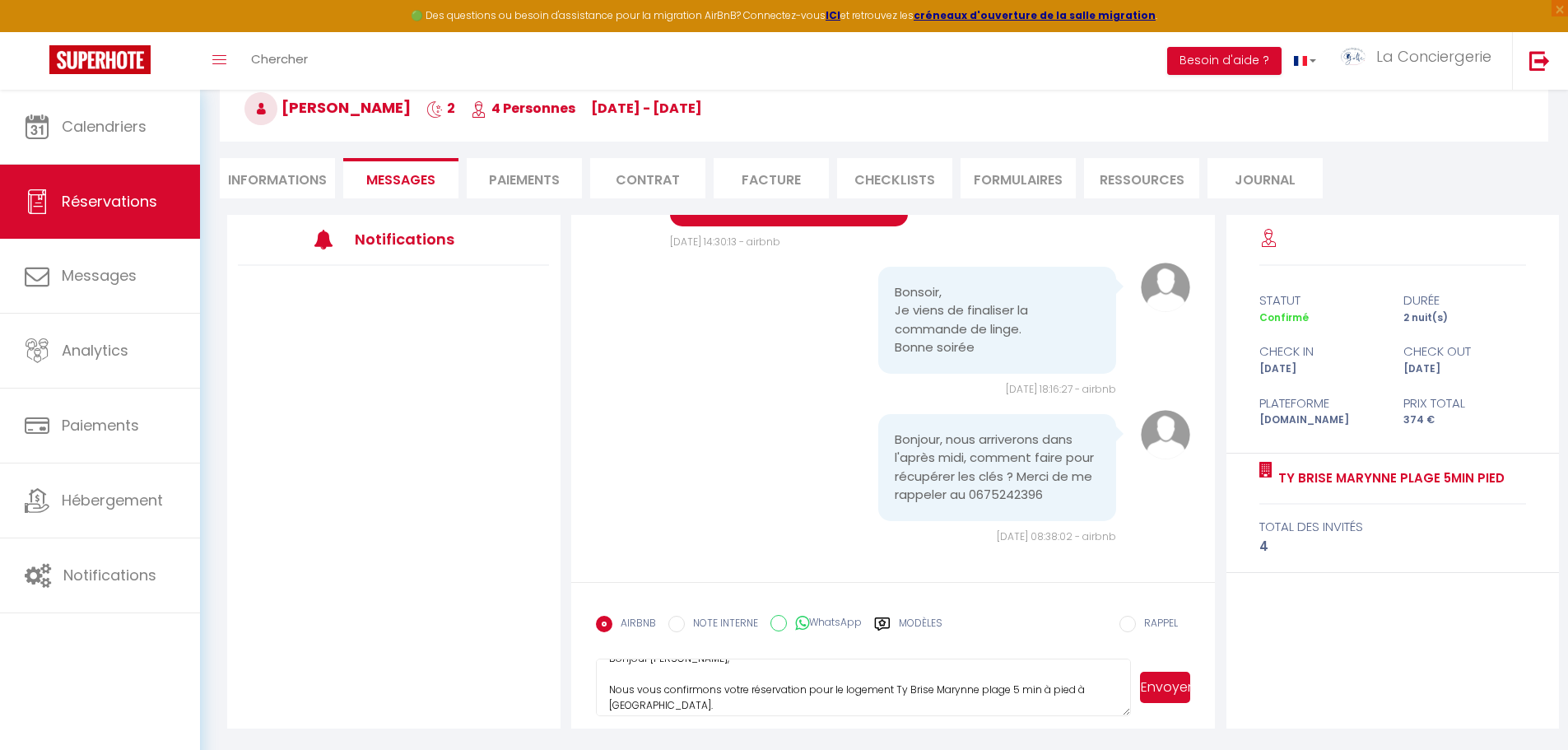
click at [1086, 691] on textarea "Bonjour Frederic, Nous vous confirmons votre réservation pour le logement Ty Br…" at bounding box center [864, 688] width 536 height 57
drag, startPoint x: 653, startPoint y: 696, endPoint x: 604, endPoint y: 696, distance: 49.0
click at [604, 696] on textarea "Bonjour Frederic, Damgan. Pour finaliser votre séjour, vous trouverez ci-dessou…" at bounding box center [864, 688] width 536 height 57
drag, startPoint x: 729, startPoint y: 700, endPoint x: 604, endPoint y: 681, distance: 126.4
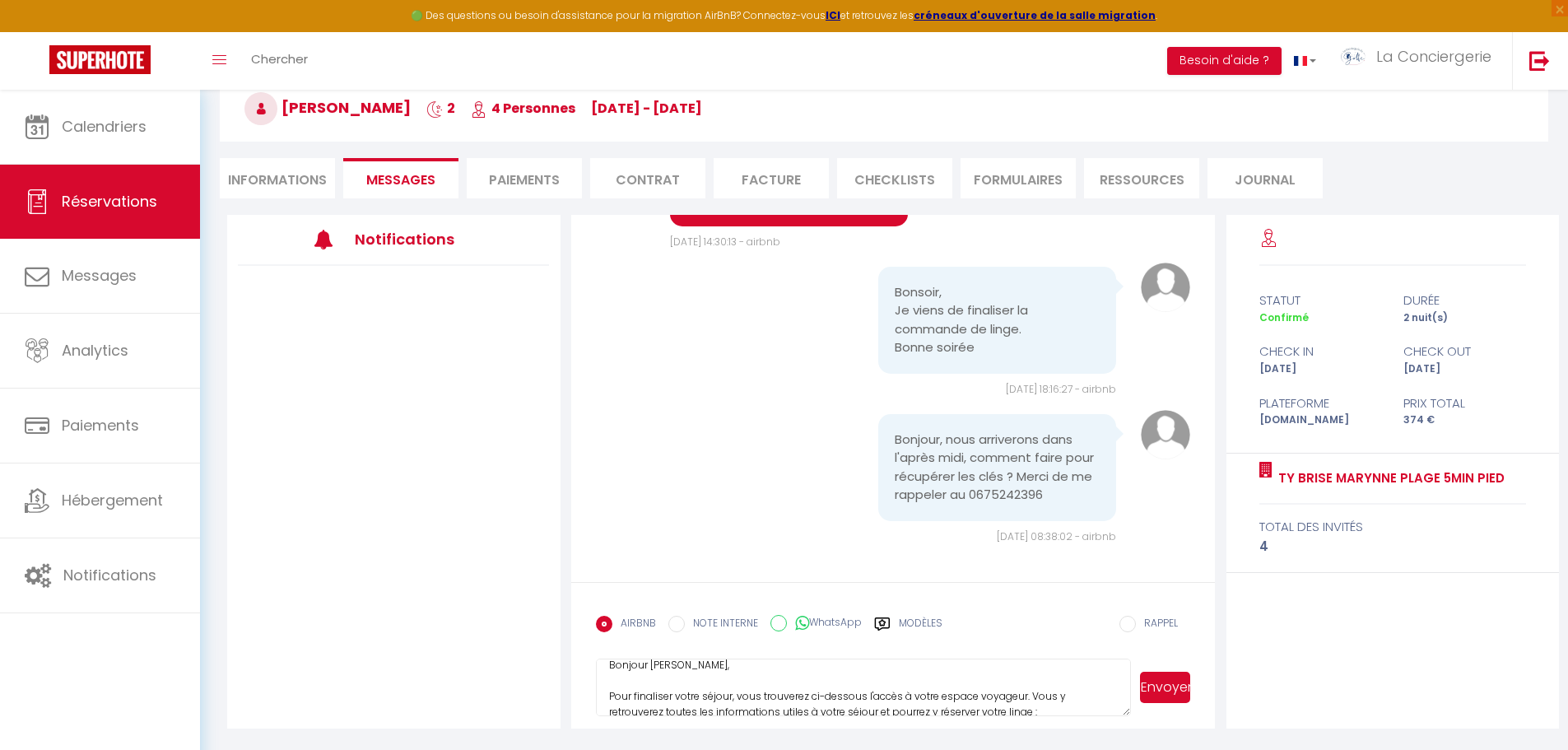
click at [604, 681] on textarea "Bonjour Frederic, Pour finaliser votre séjour, vous trouverez ci-dessous l'accè…" at bounding box center [864, 688] width 536 height 57
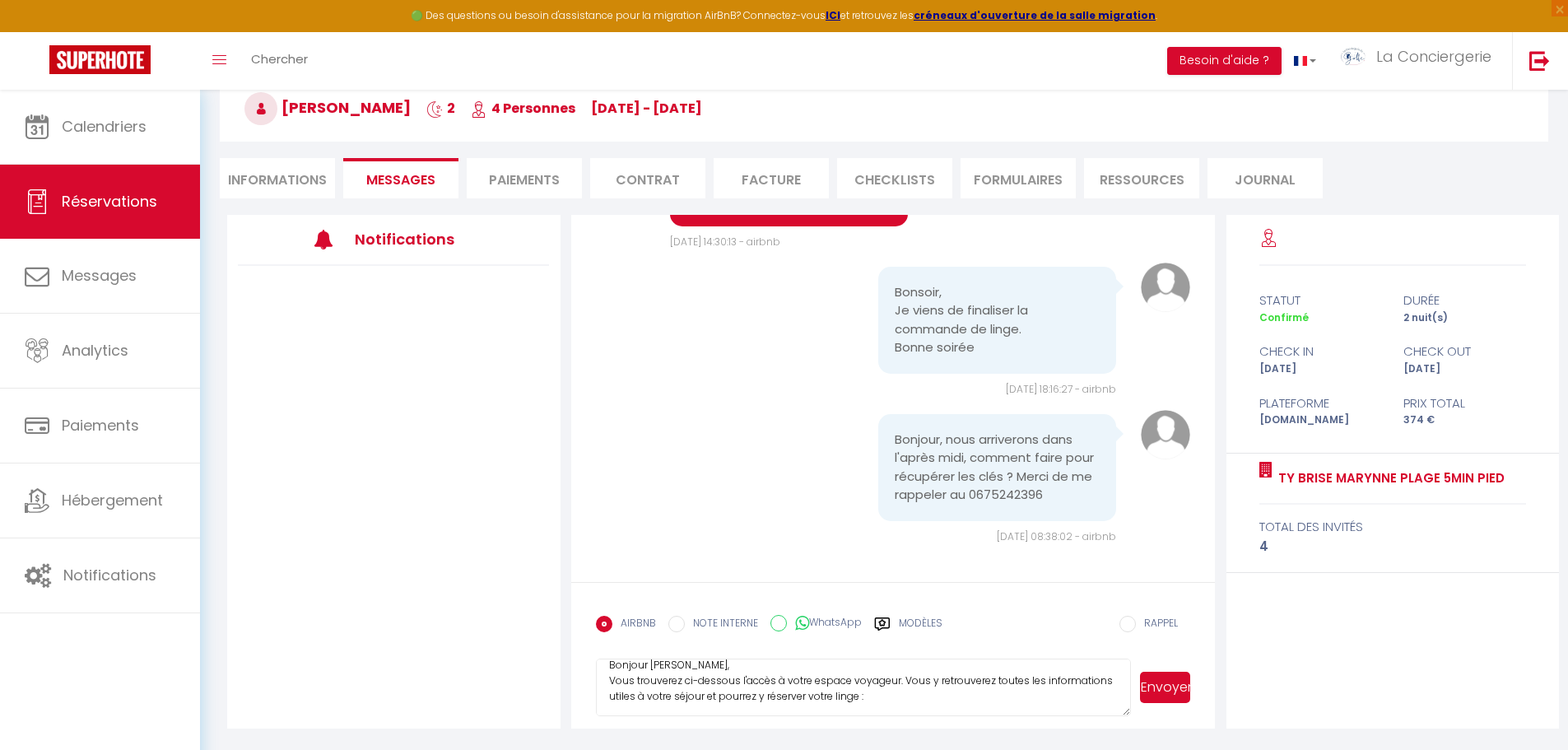
drag, startPoint x: 740, startPoint y: 699, endPoint x: 740, endPoint y: 710, distance: 11.0
click at [740, 698] on textarea "Bonjour Frederic, Vous trouverez ci-dessous l'accès à votre espace voyageur. Vo…" at bounding box center [864, 688] width 536 height 57
drag, startPoint x: 932, startPoint y: 698, endPoint x: 774, endPoint y: 699, distance: 158.0
click at [774, 699] on textarea "Bonjour Frederic, Vous trouverez ci-dessous l'accès à votre espace voyageur. Vo…" at bounding box center [864, 688] width 536 height 57
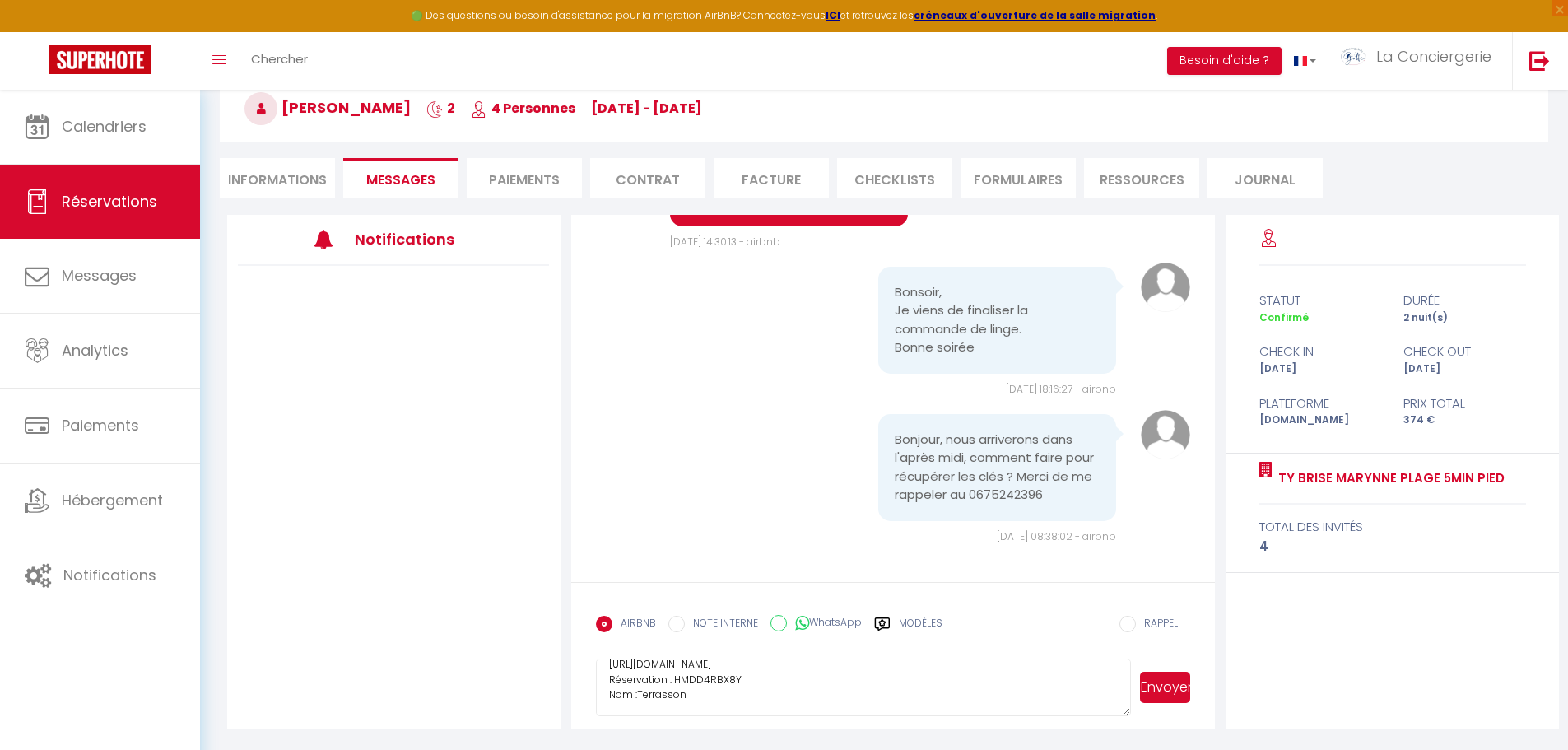
type textarea "Bonjour Frederic, Vous trouverez ci-dessous l'accès à votre espace voyageur. Vo…"
click at [1142, 694] on button "Envoyer" at bounding box center [1166, 687] width 51 height 31
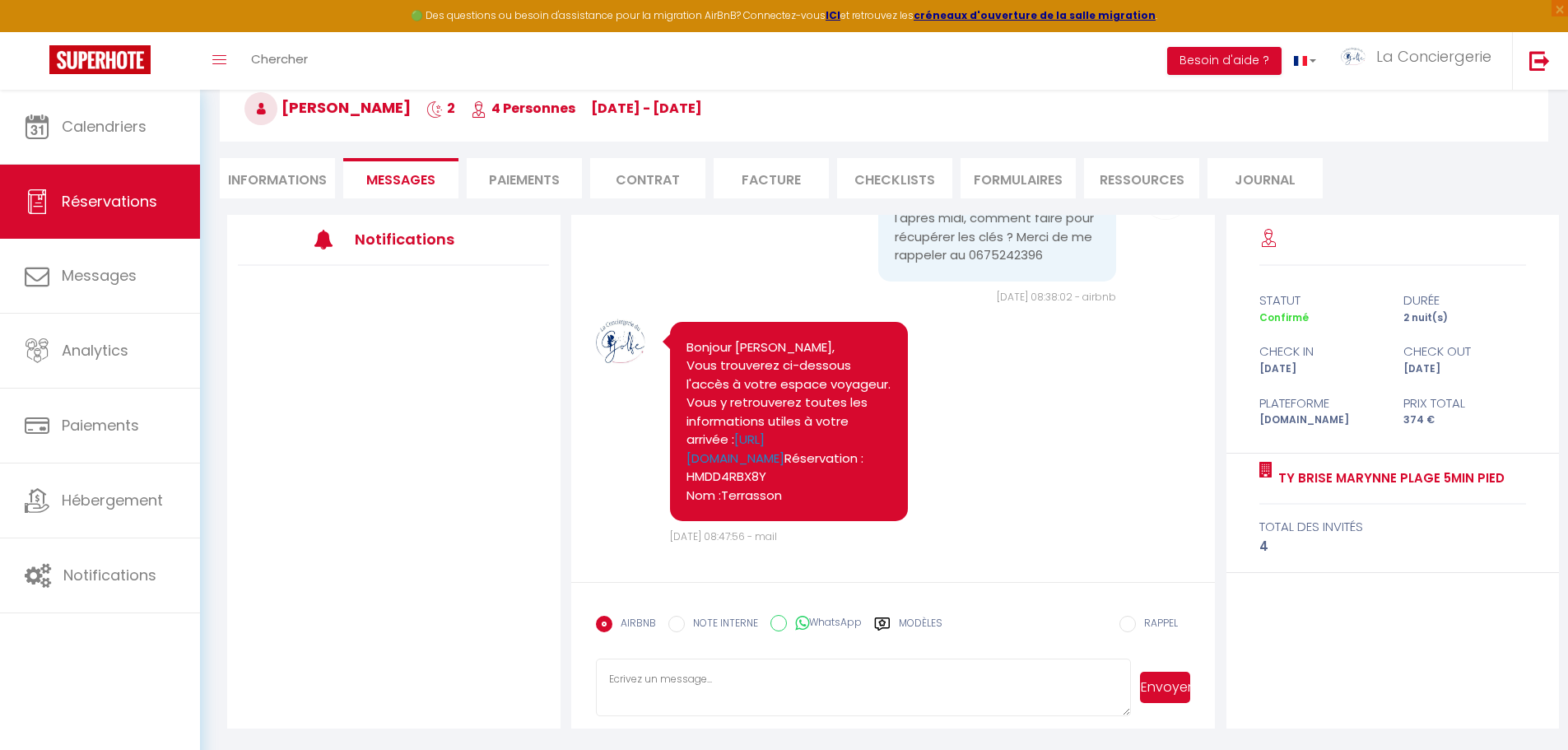
scroll to position [2170, 0]
